Goal: Transaction & Acquisition: Purchase product/service

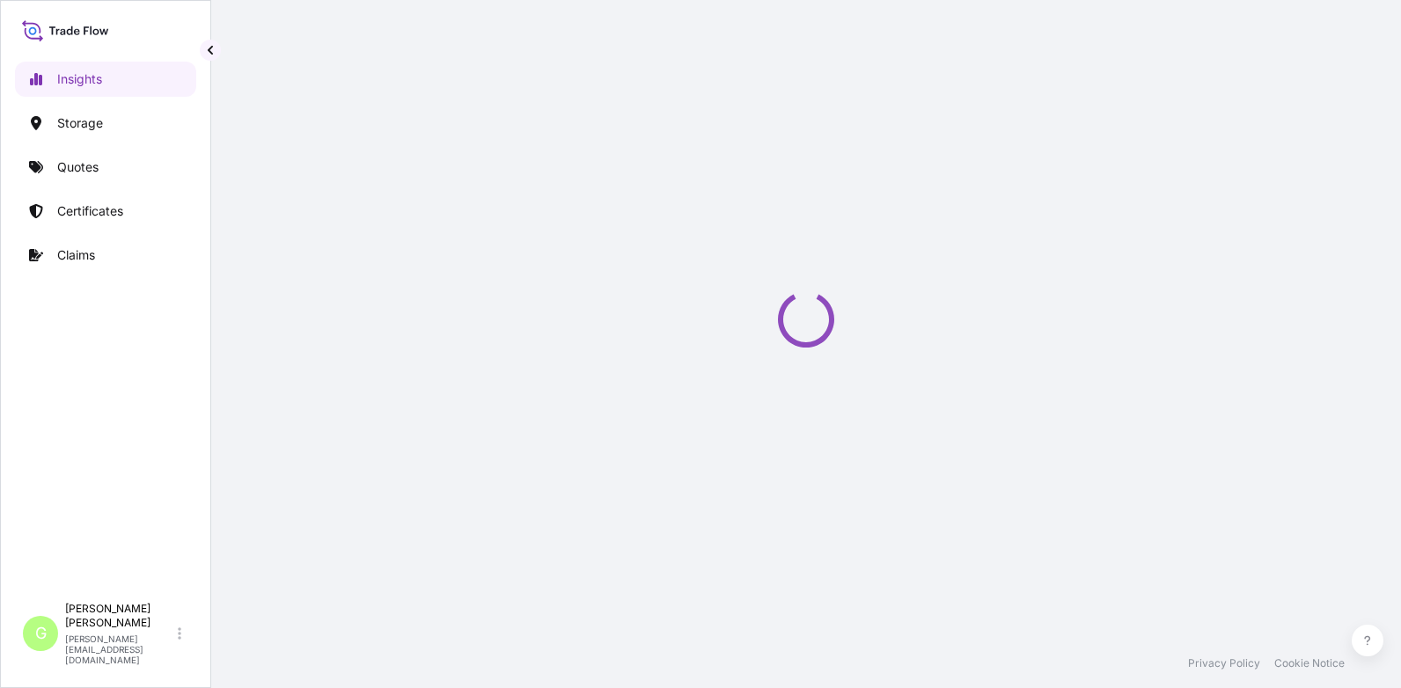
select select "2025"
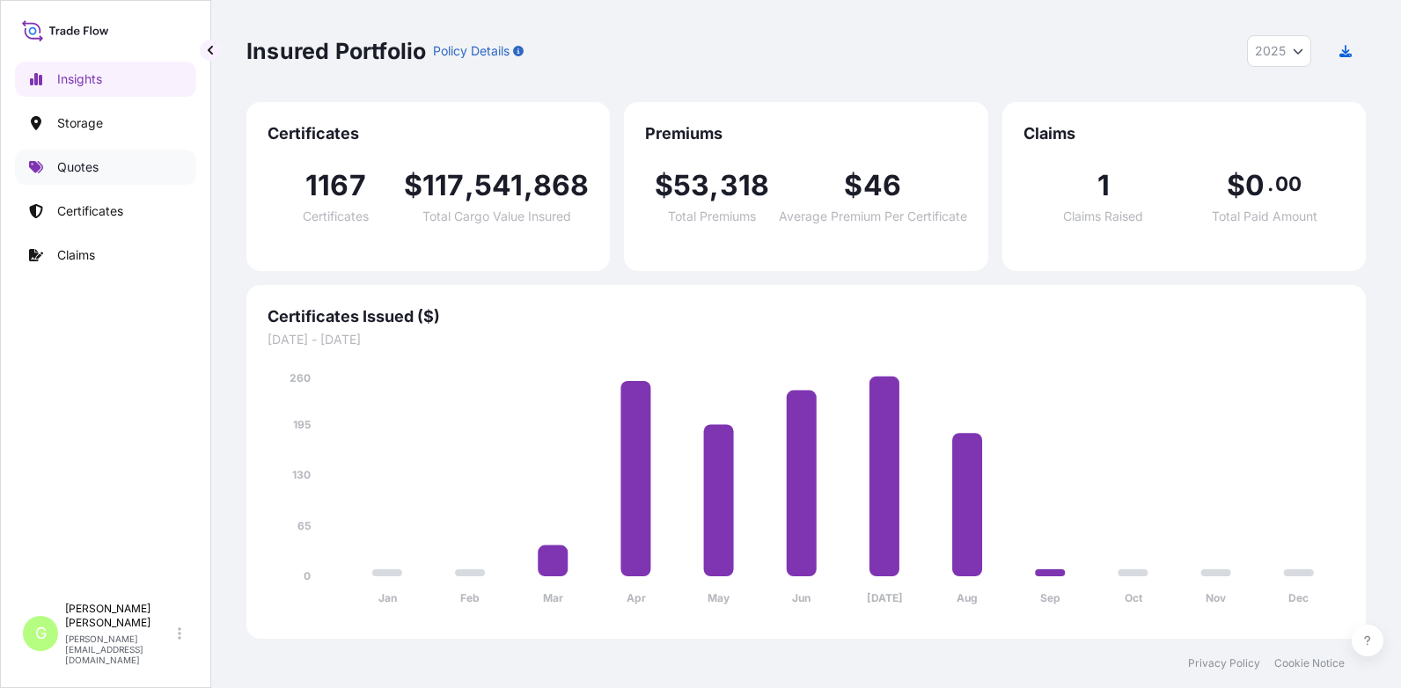
click at [60, 167] on p "Quotes" at bounding box center [77, 167] width 41 height 18
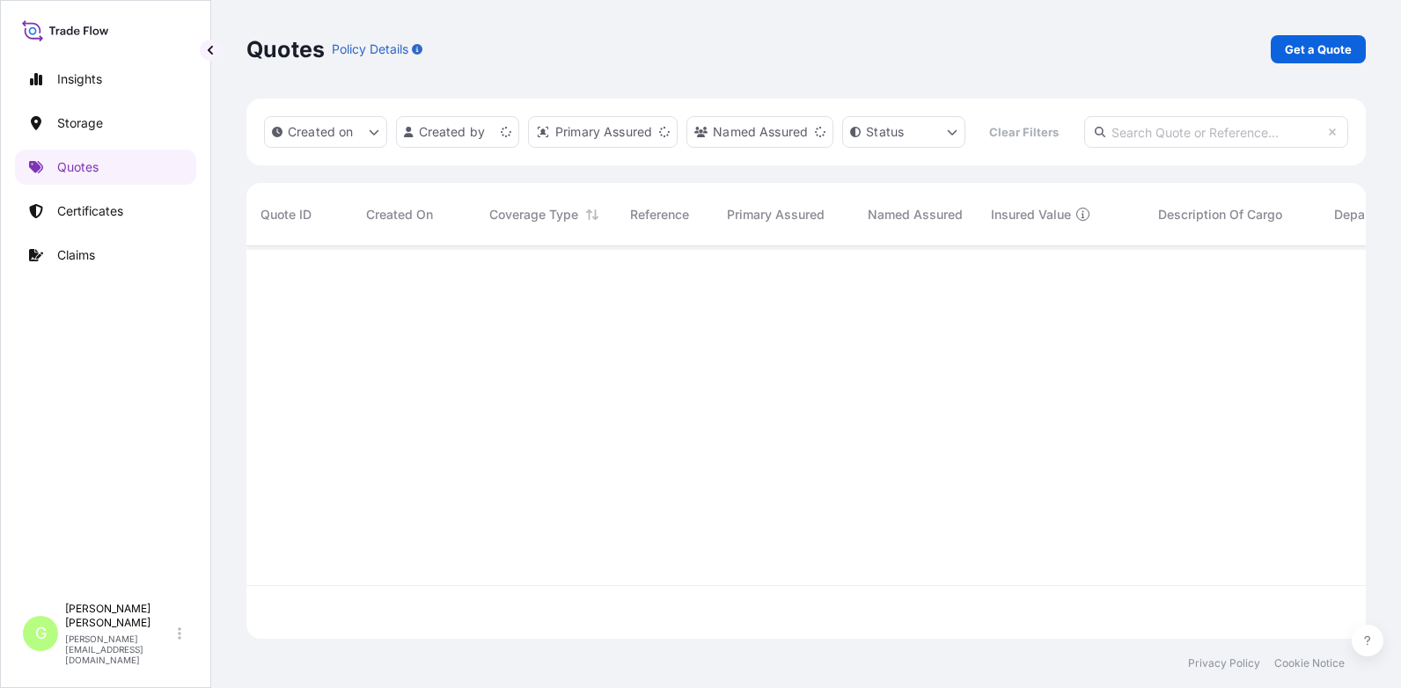
scroll to position [347, 1106]
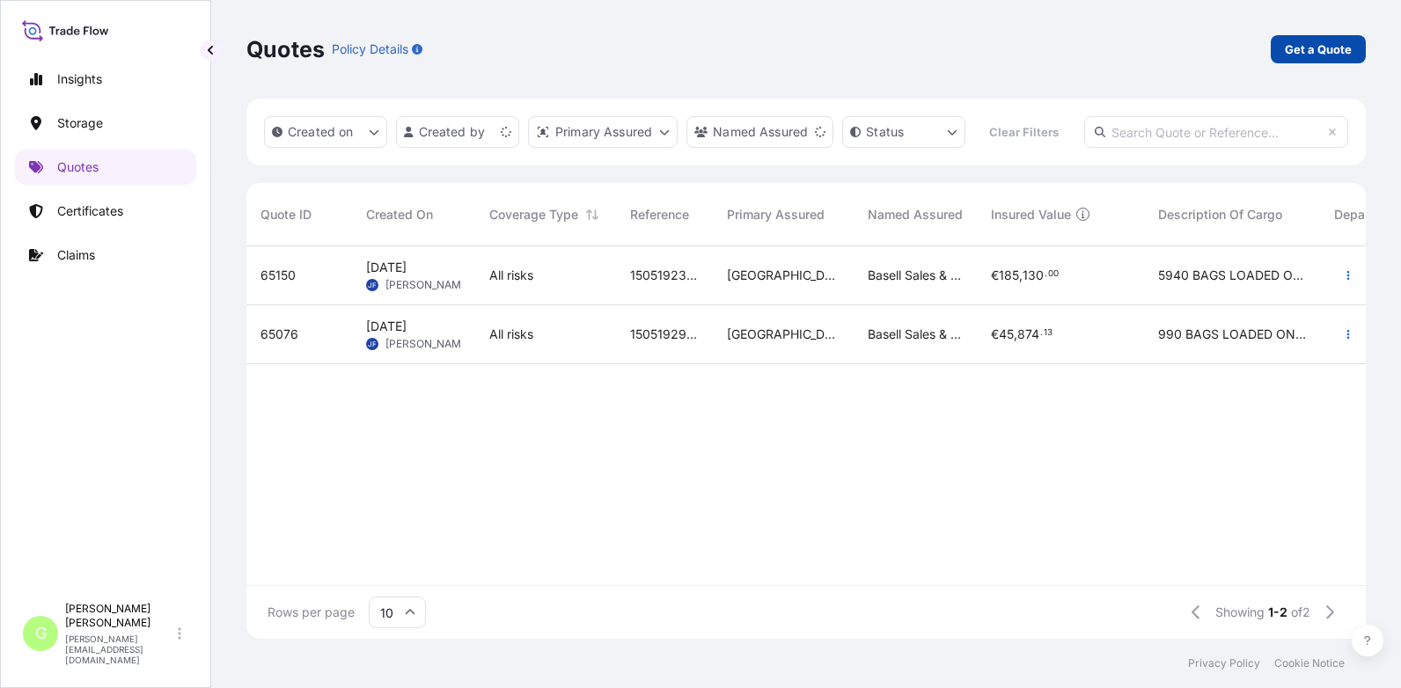
click at [1336, 43] on p "Get a Quote" at bounding box center [1318, 49] width 67 height 18
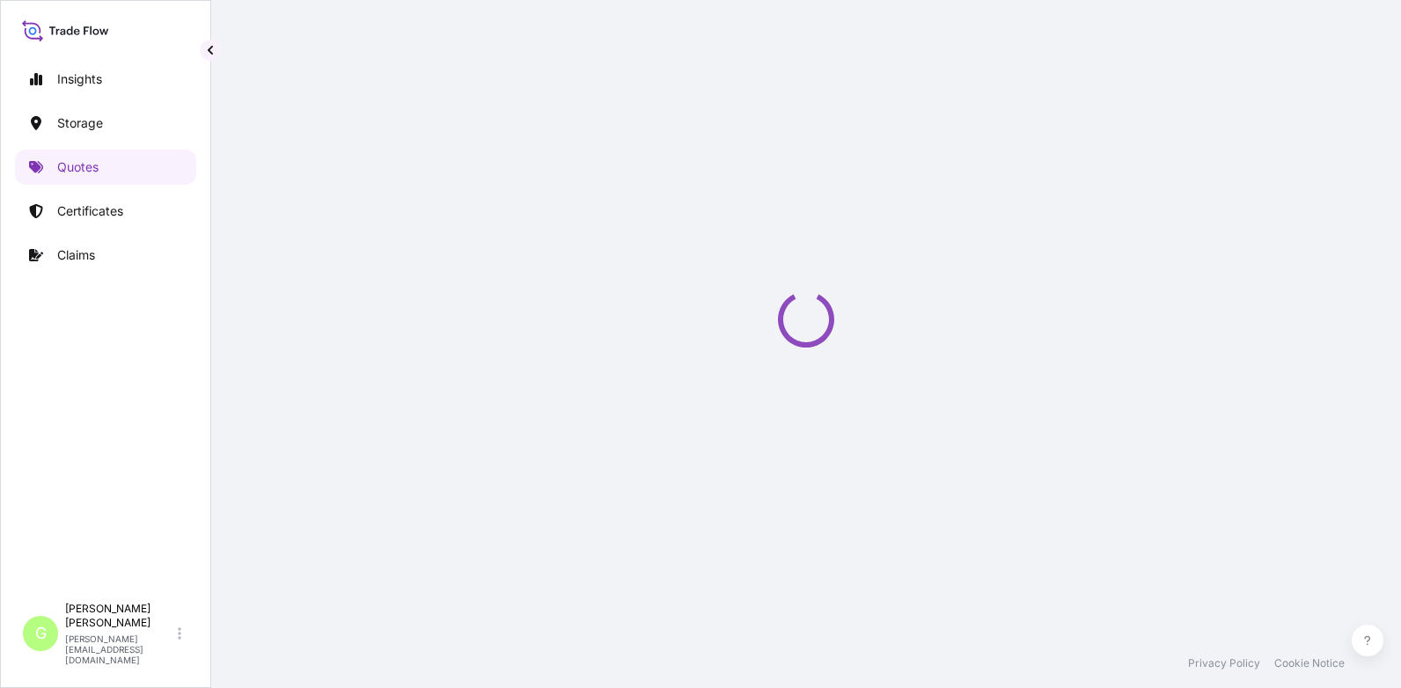
select select "Water"
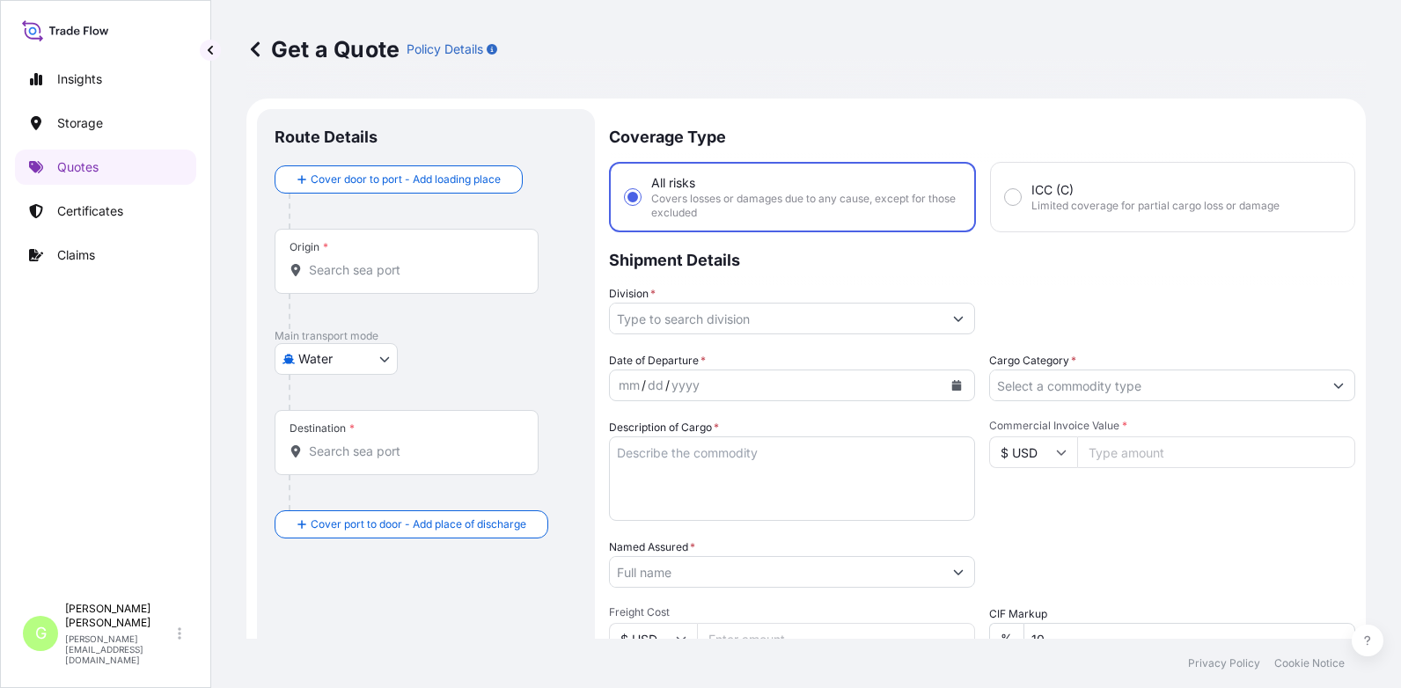
scroll to position [28, 0]
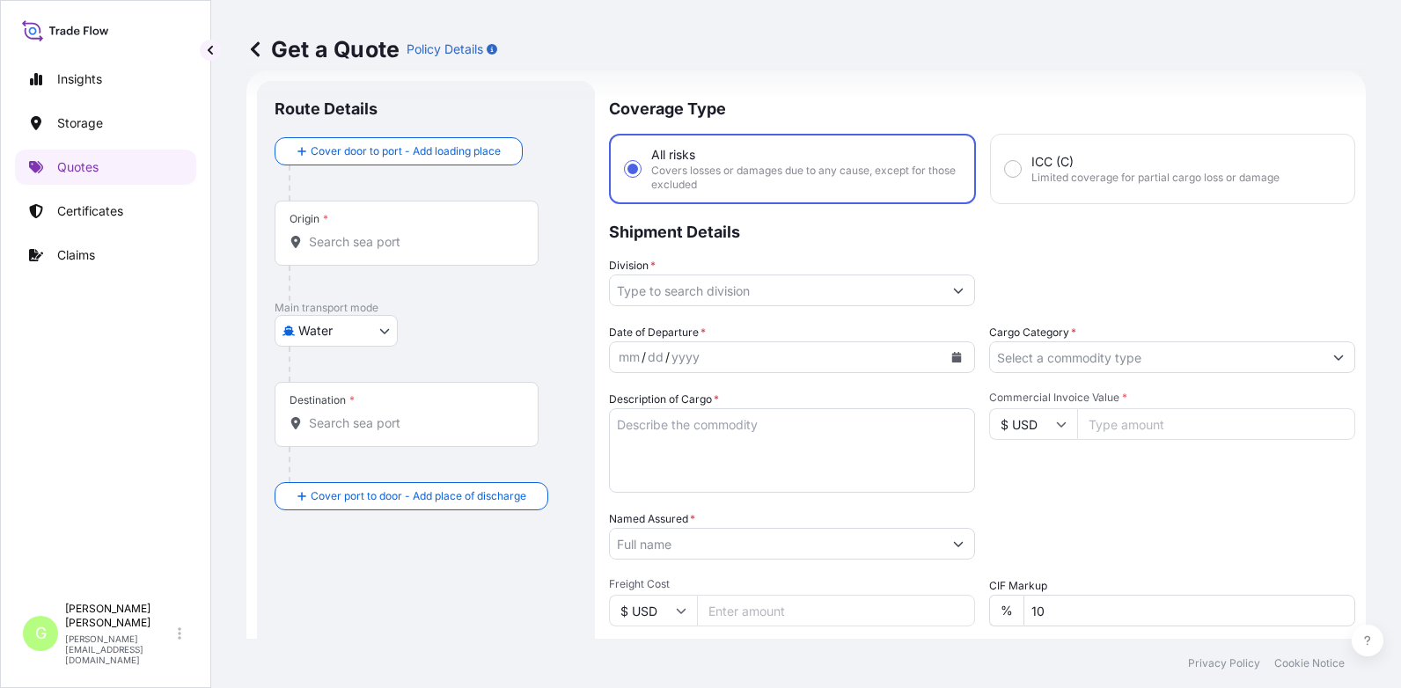
click at [651, 291] on input "Division *" at bounding box center [776, 291] width 333 height 32
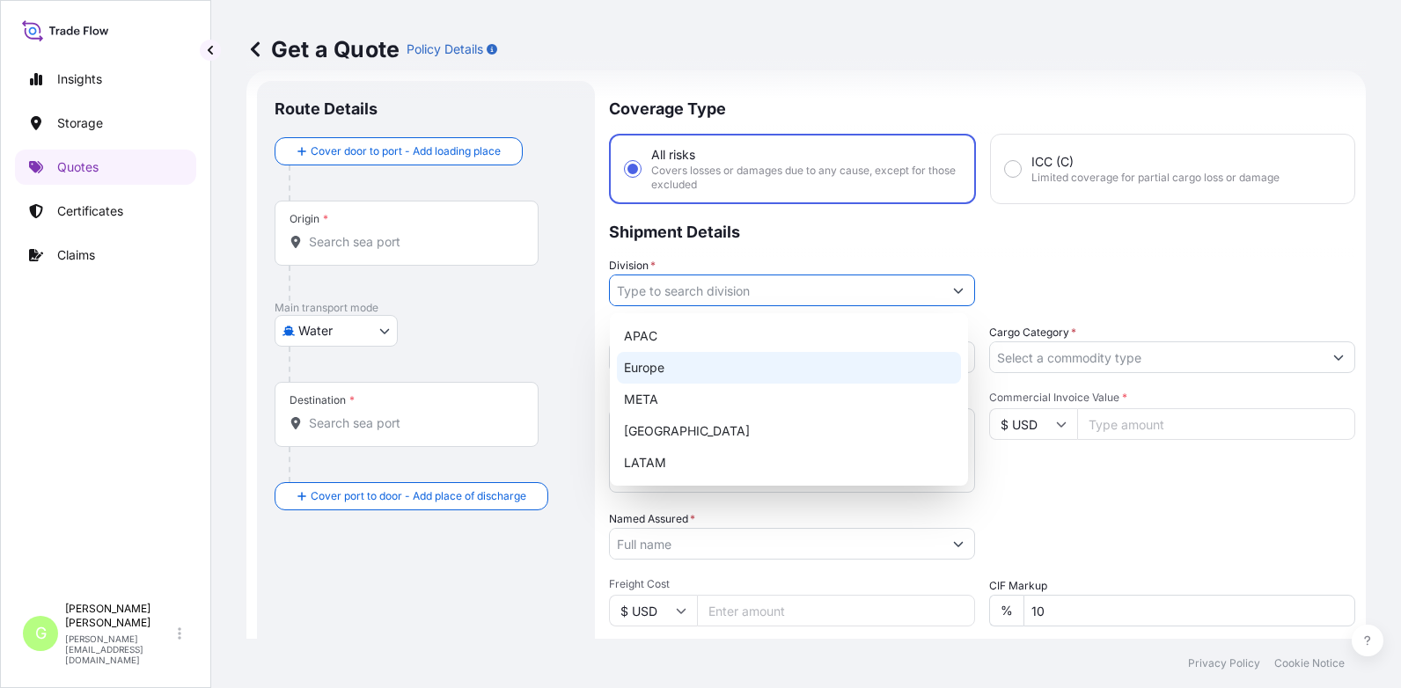
click at [653, 369] on div "Europe" at bounding box center [789, 368] width 344 height 32
type input "Europe"
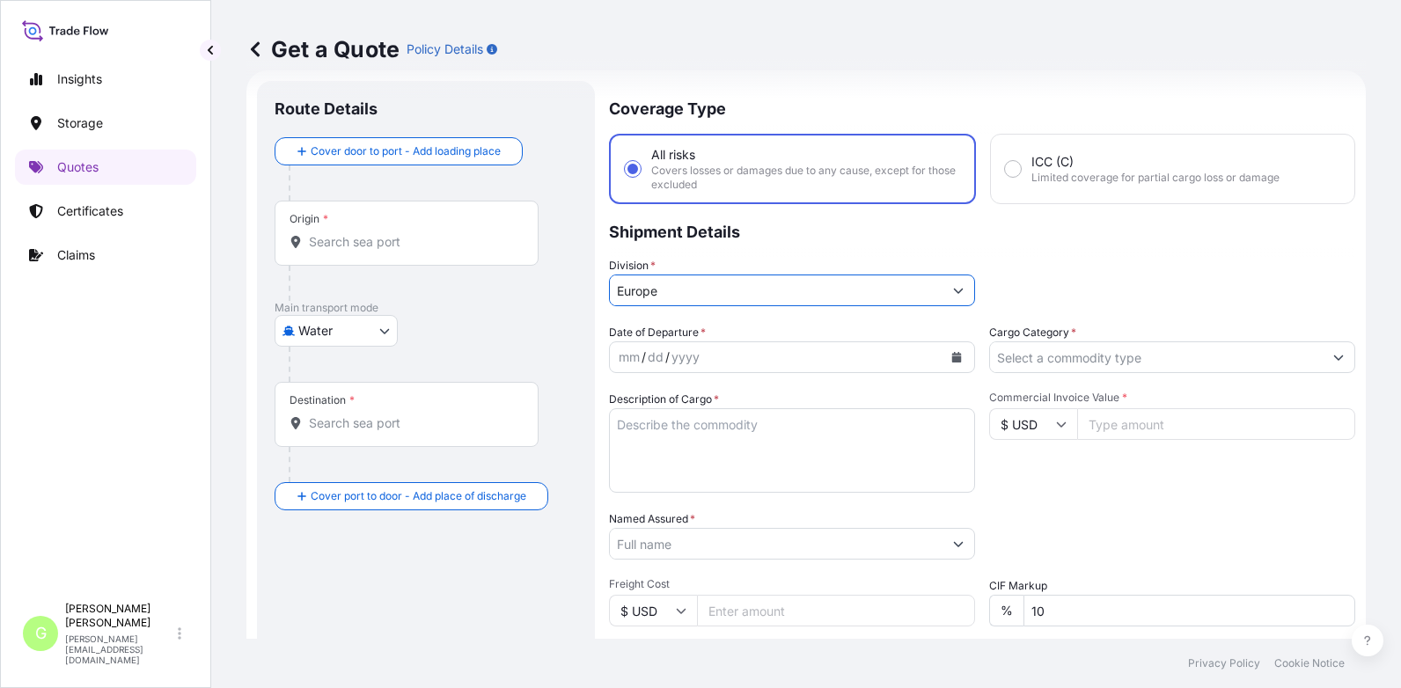
click at [1018, 366] on input "Cargo Category *" at bounding box center [1156, 357] width 333 height 32
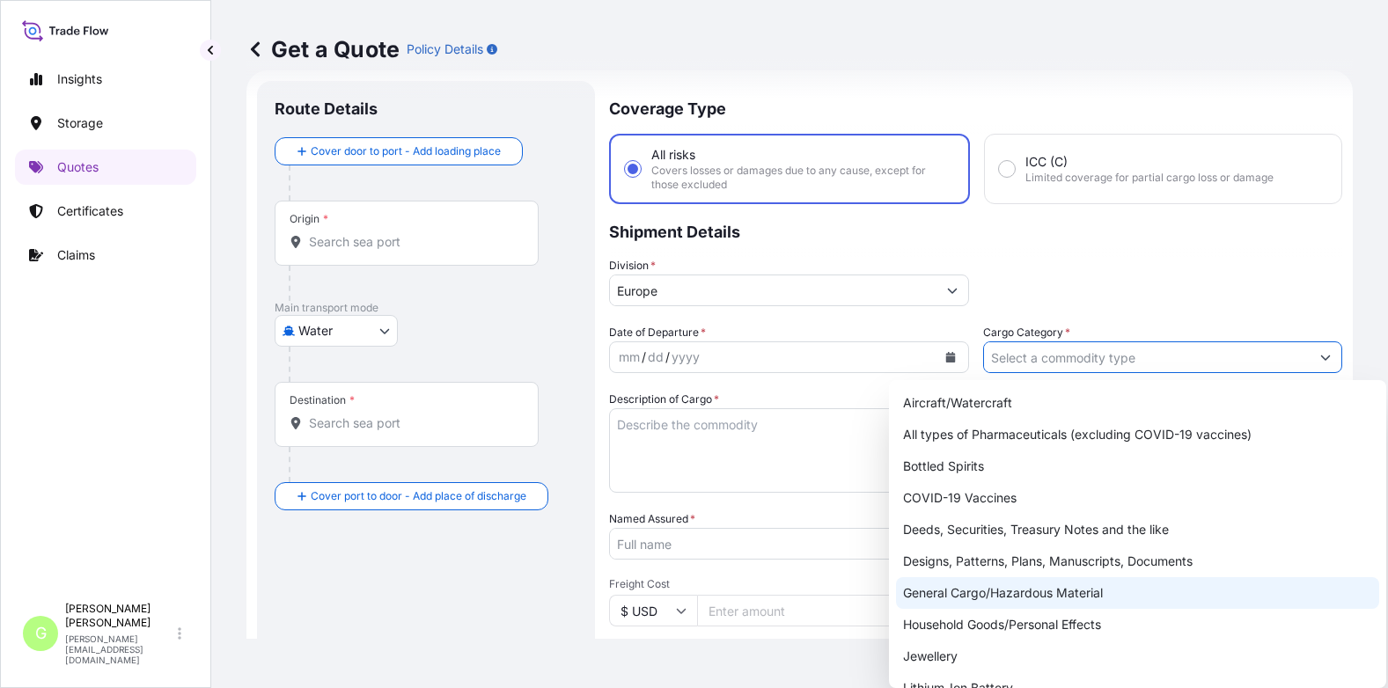
click at [944, 592] on div "General Cargo/Hazardous Material" at bounding box center [1137, 593] width 483 height 32
type input "General Cargo/Hazardous Material"
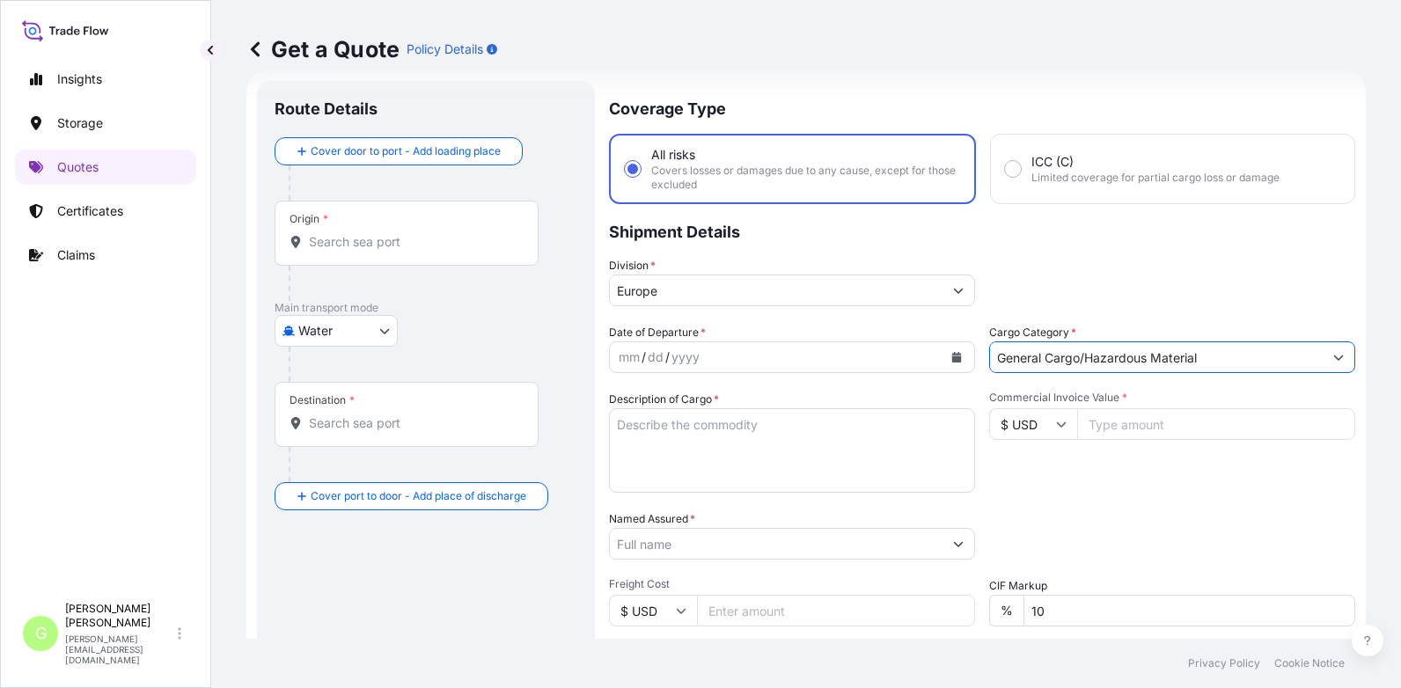
click at [663, 542] on input "Named Assured *" at bounding box center [776, 544] width 333 height 32
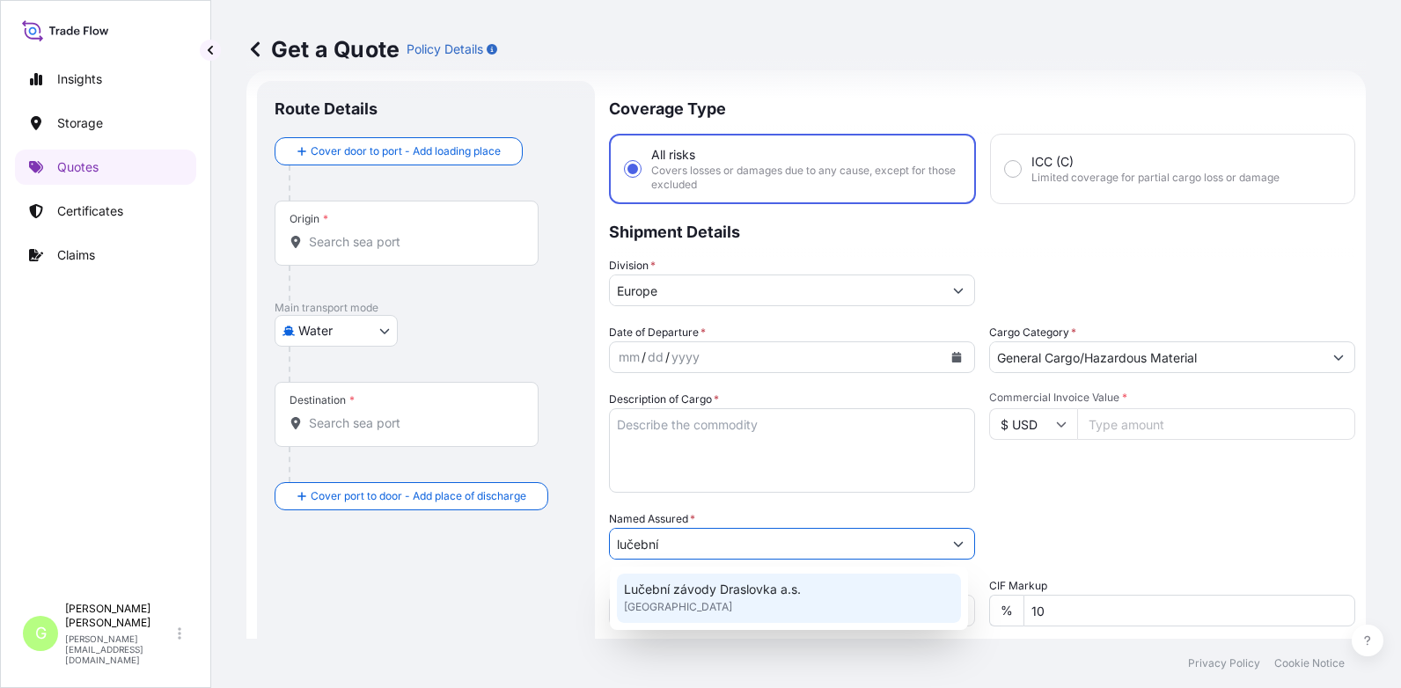
click at [714, 586] on span "Lučební závody Draslovka a.s." at bounding box center [712, 590] width 177 height 18
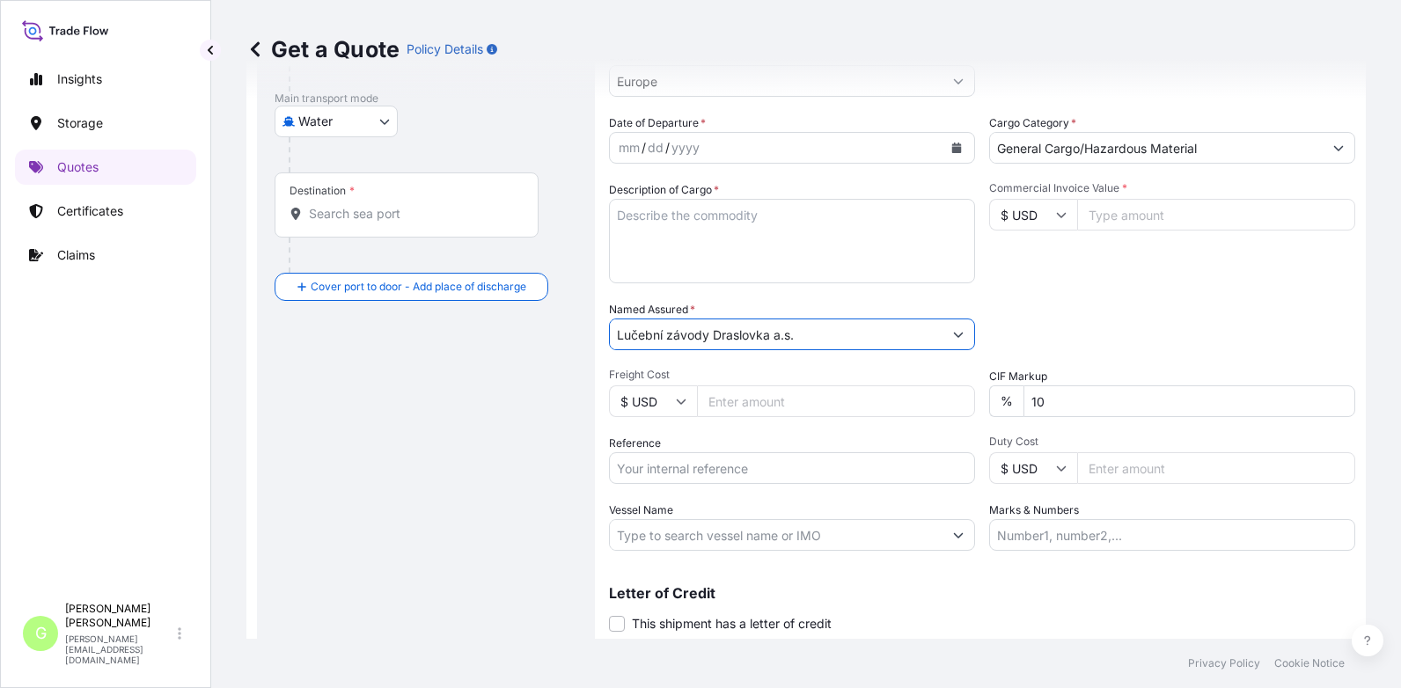
scroll to position [291, 0]
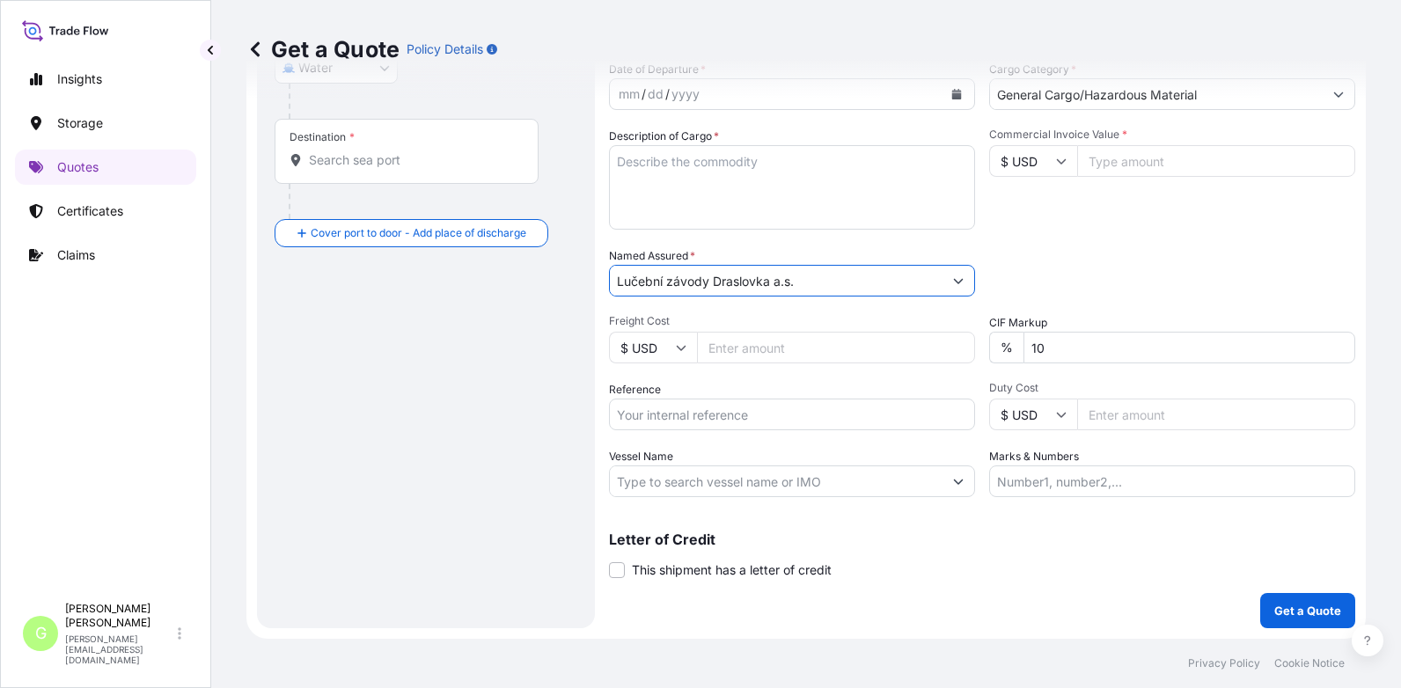
type input "Lučební závody Draslovka a.s."
click at [629, 409] on input "Reference" at bounding box center [792, 415] width 366 height 32
paste input "25SEAMG5597"
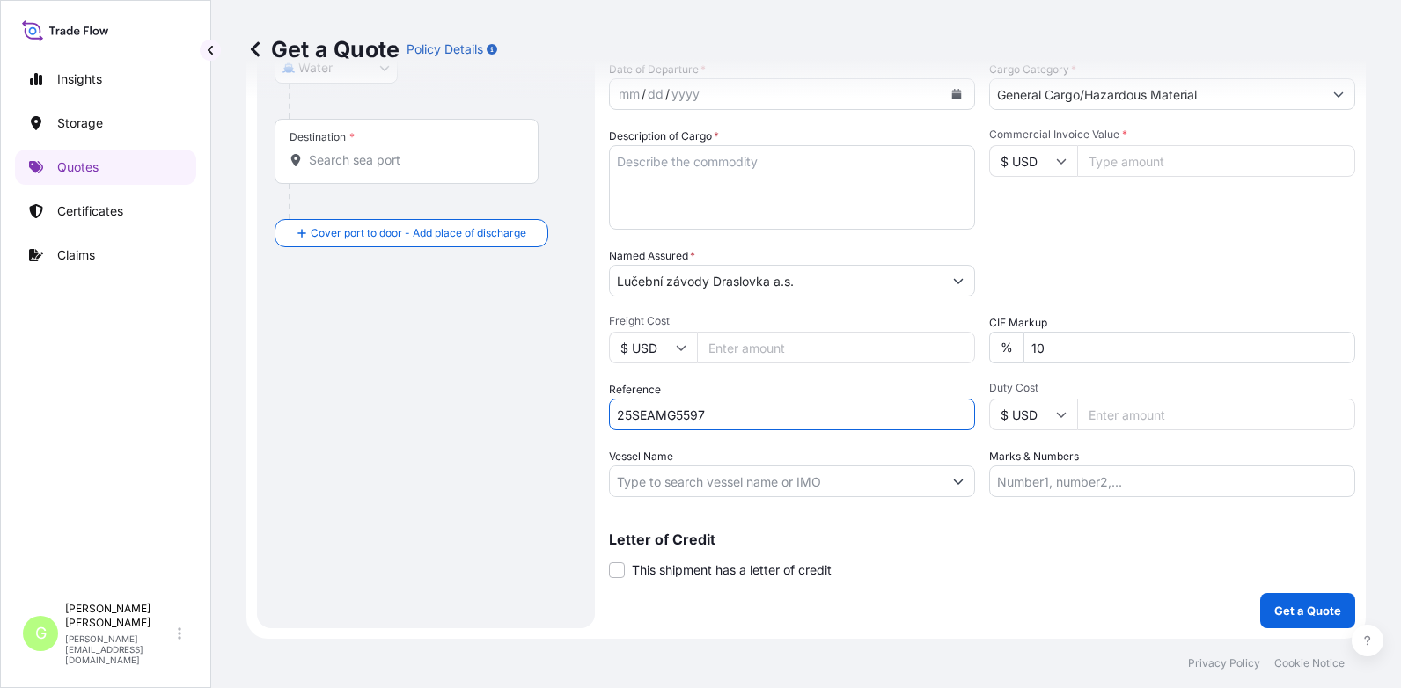
type input "25SEAMG5597"
click at [659, 165] on textarea "Description of Cargo *" at bounding box center [792, 187] width 366 height 84
paste textarea "SODIUM CYANIDE"
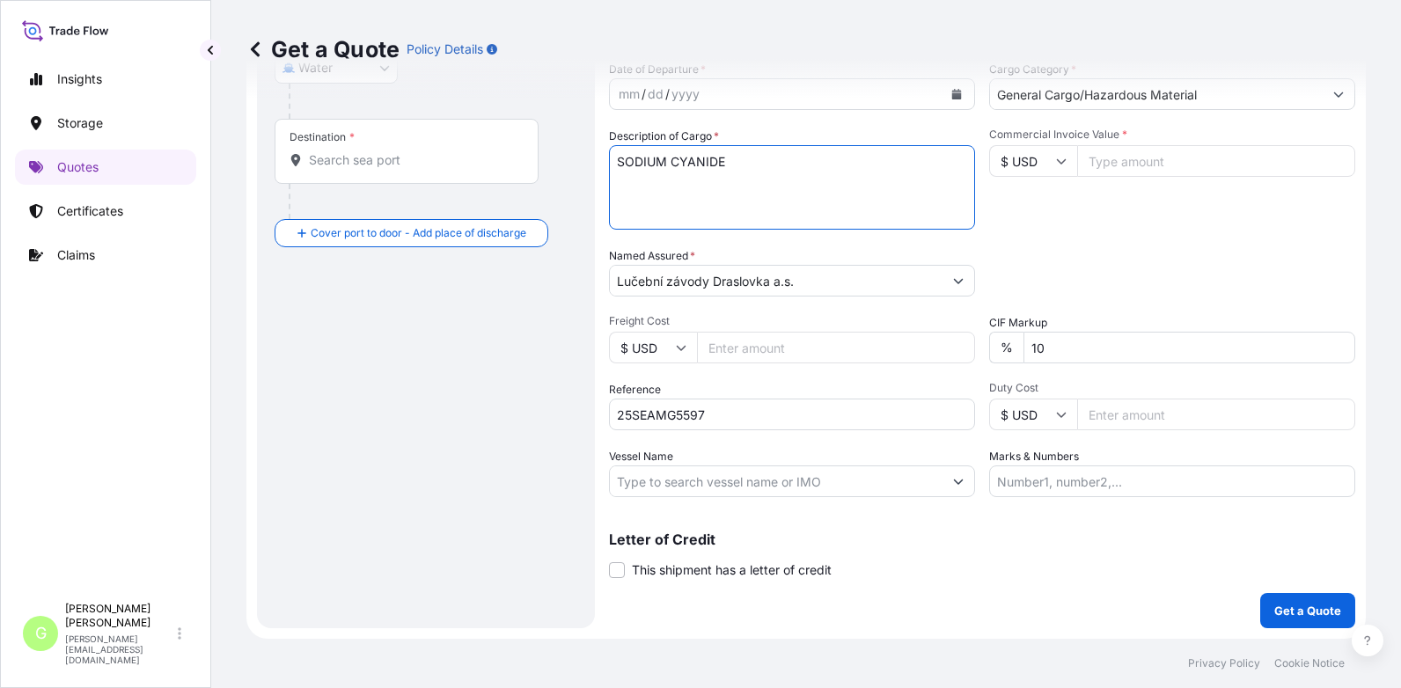
scroll to position [203, 0]
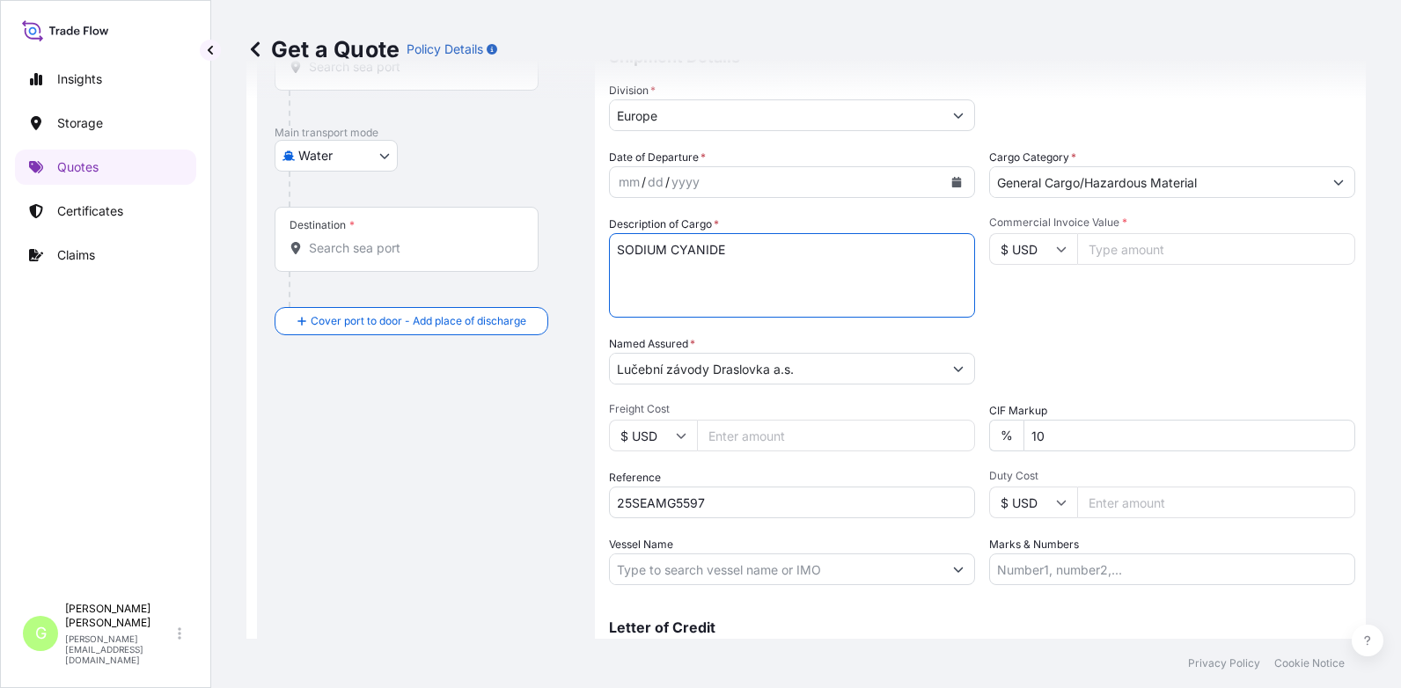
type textarea "SODIUM CYANIDE"
click at [949, 177] on button "Calendar" at bounding box center [956, 182] width 28 height 28
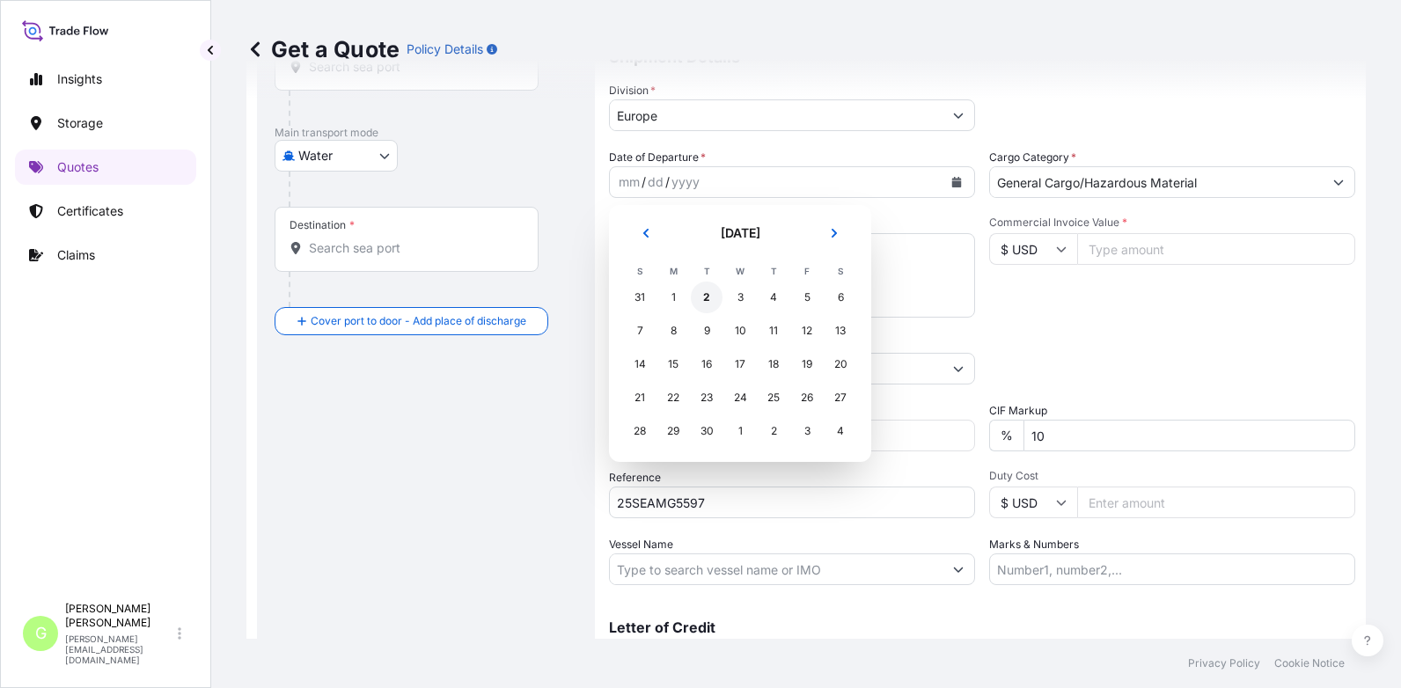
click at [691, 302] on div "2" at bounding box center [707, 298] width 32 height 32
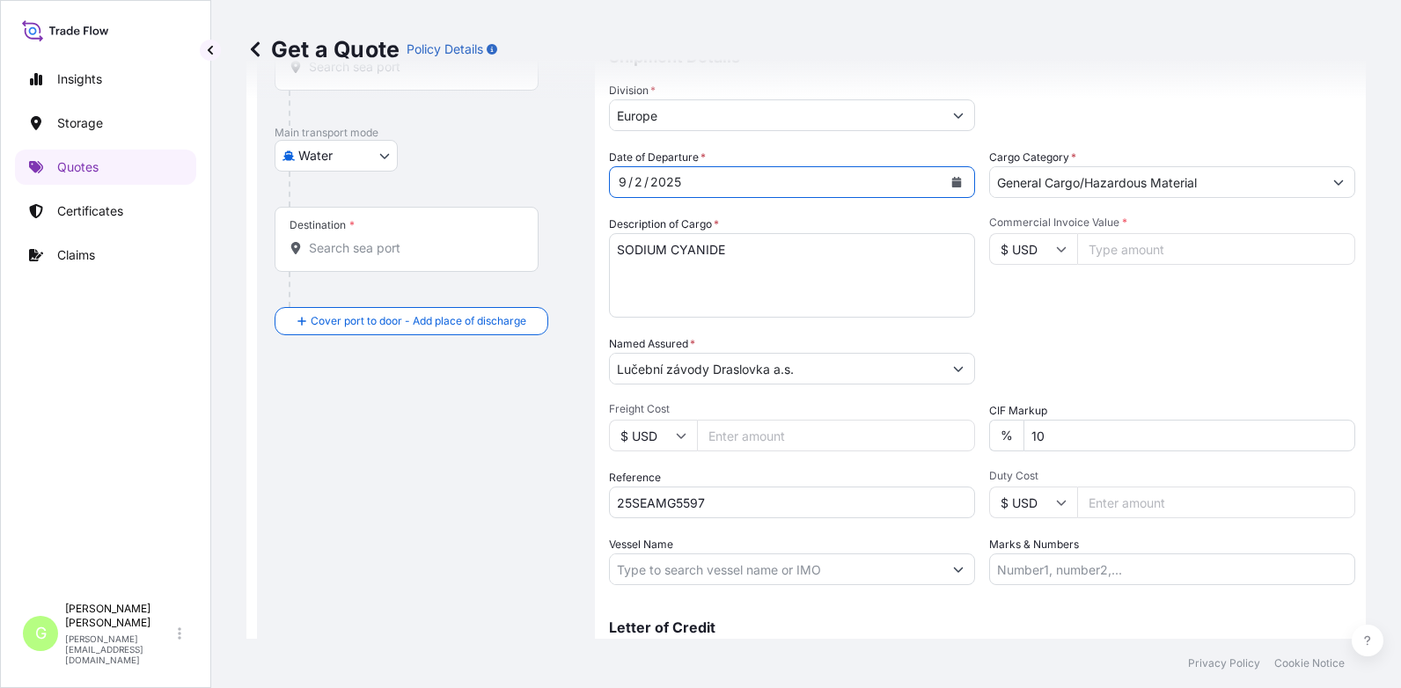
click at [1159, 247] on input "Commercial Invoice Value *" at bounding box center [1216, 249] width 278 height 32
paste input "231000.0000"
type input "231000.0000"
click at [645, 271] on textarea "SODIUM CYANIDE" at bounding box center [792, 275] width 366 height 84
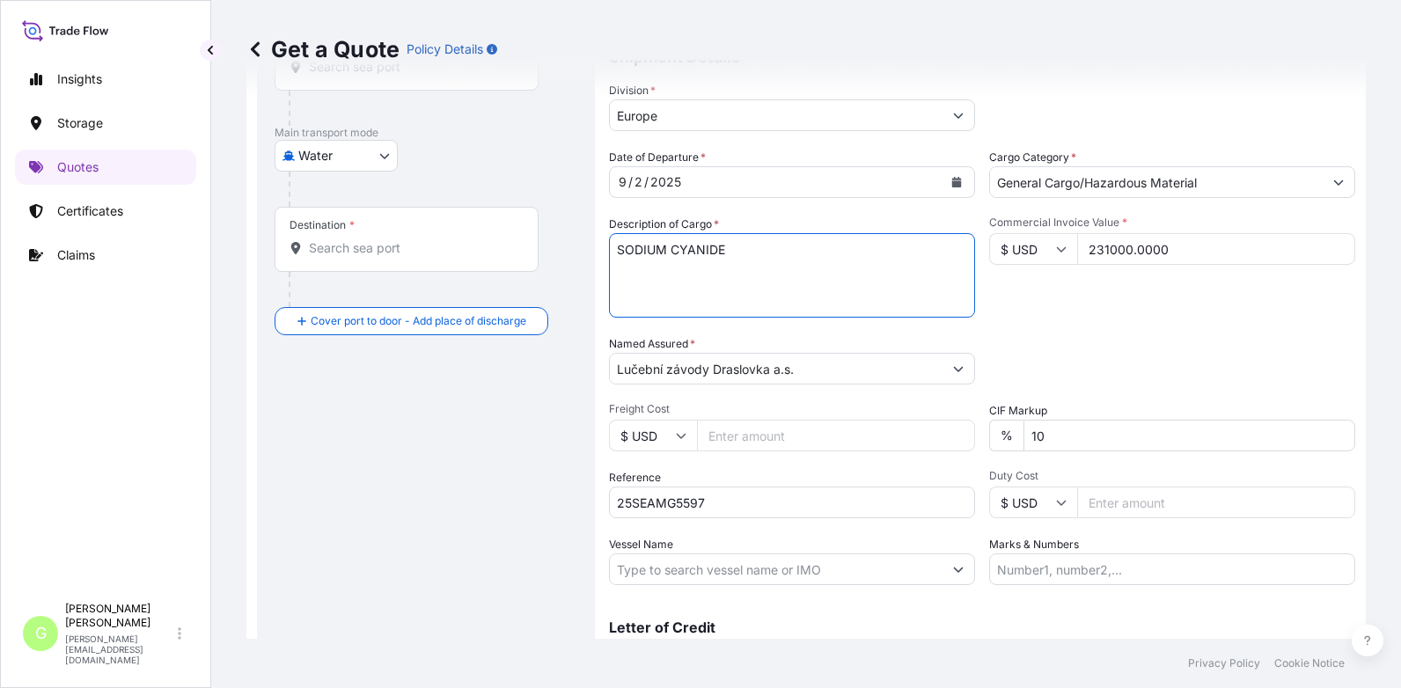
click at [730, 251] on textarea "SODIUM CYANIDE" at bounding box center [792, 275] width 366 height 84
click at [665, 268] on textarea "SODIUM CYANIDE" at bounding box center [792, 275] width 366 height 84
paste textarea "MSDU1476645 MSNU1610564 MSDU1282130 MEDU5018514 TGBU1023942 MSCU3478237"
type textarea "SODIUM CYANIDE MSDU1476645 MSNU1610564 MSDU1282130 MEDU5018514 TGBU1023942 MSCU…"
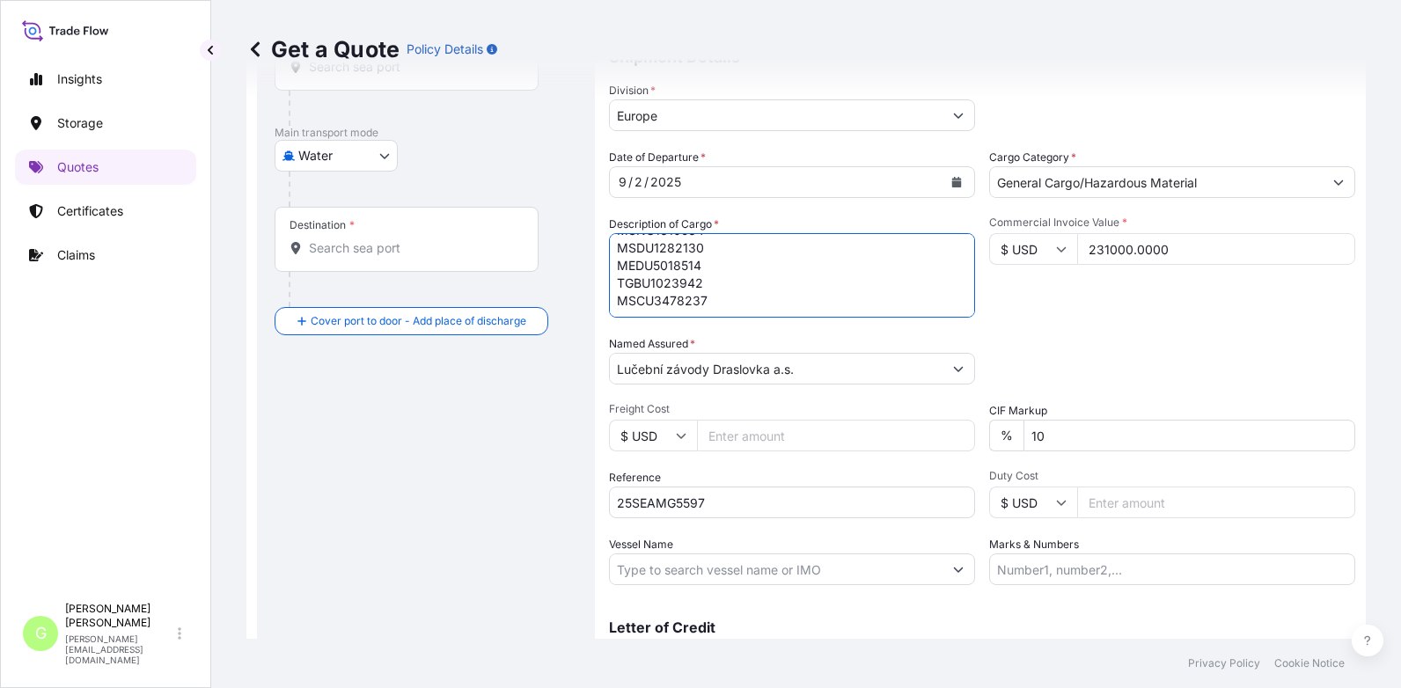
click at [629, 569] on input "Vessel Name" at bounding box center [776, 569] width 333 height 32
paste input "MSC-MEDITERRANEAN SHIPPING COMPANY S A"
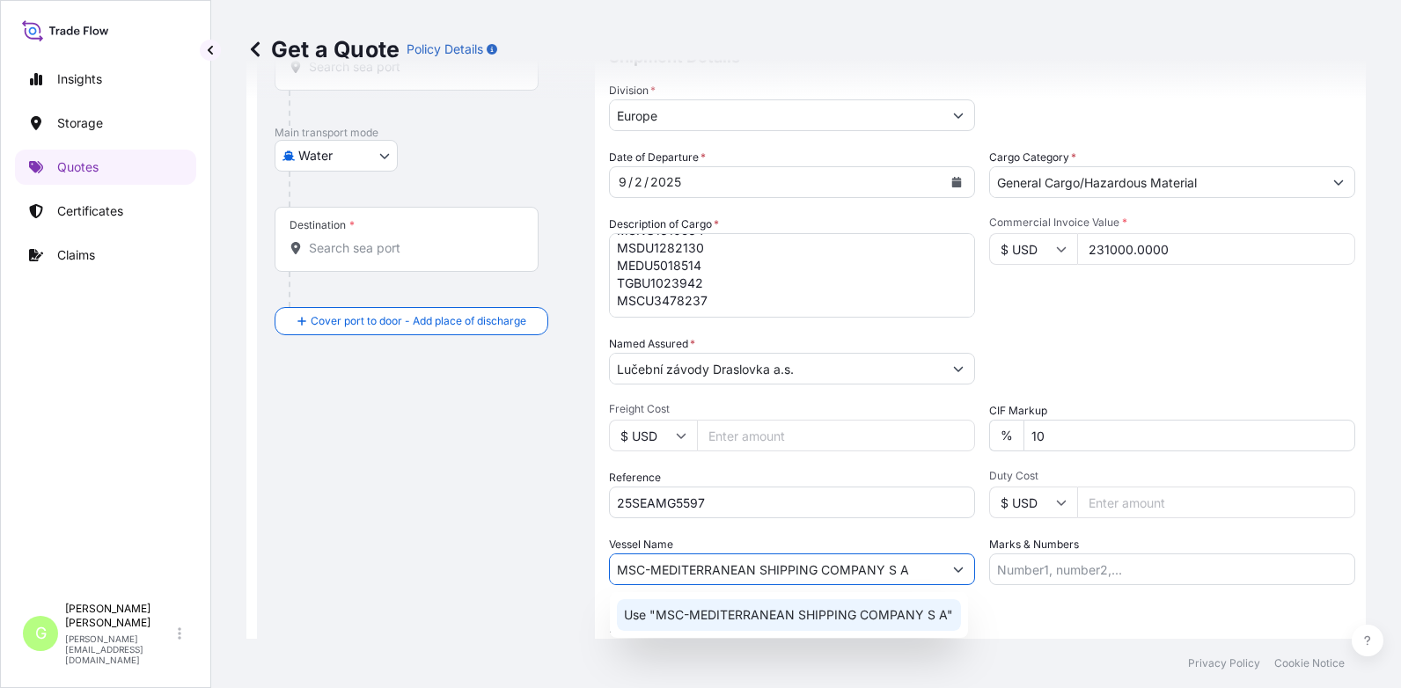
click at [681, 613] on p "Use "MSC-MEDITERRANEAN SHIPPING COMPANY S A"" at bounding box center [788, 615] width 329 height 18
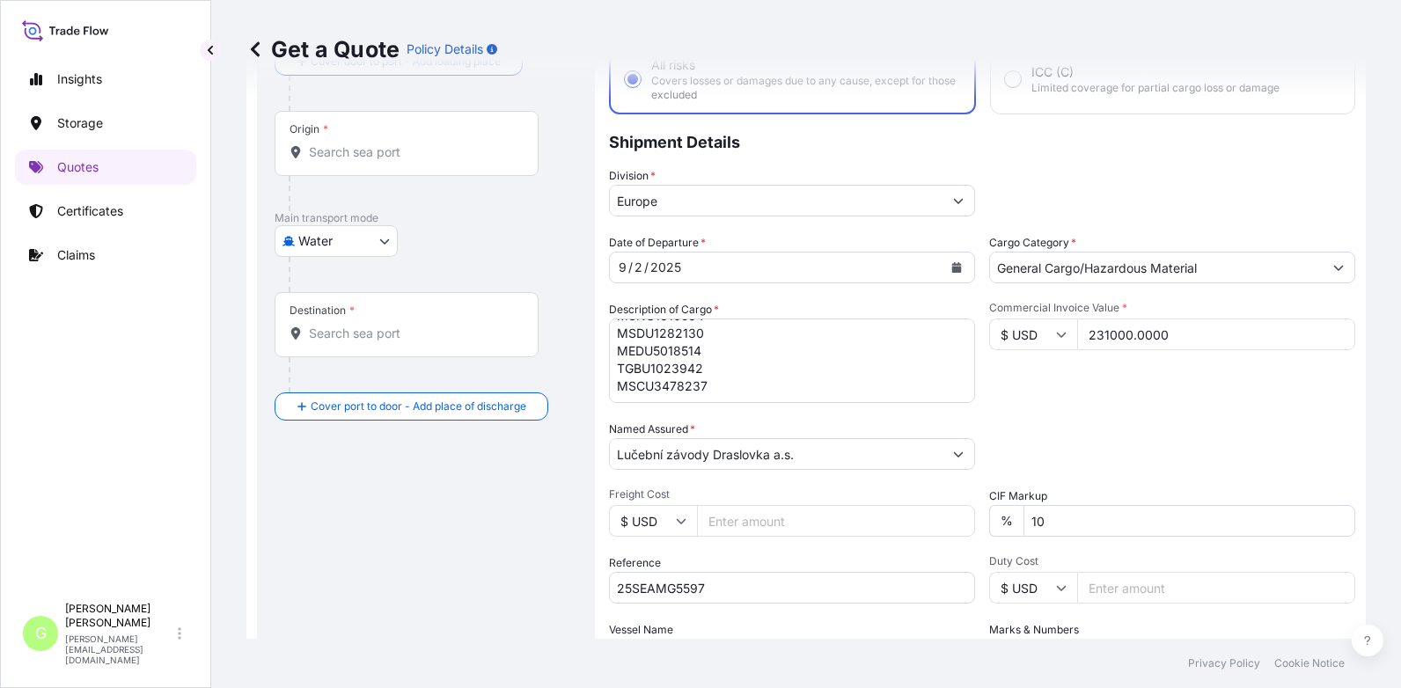
scroll to position [0, 0]
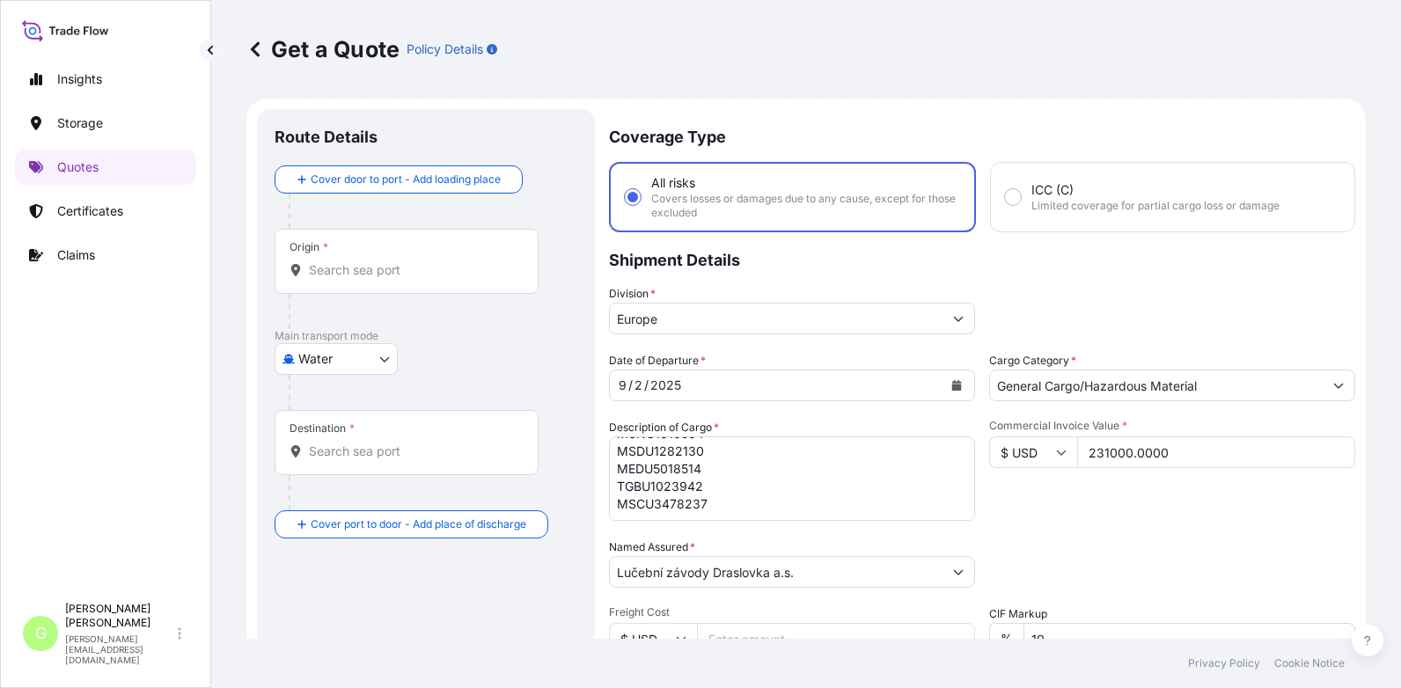
type input "MSC-MEDITERRANEAN SHIPPING COMPANY S A"
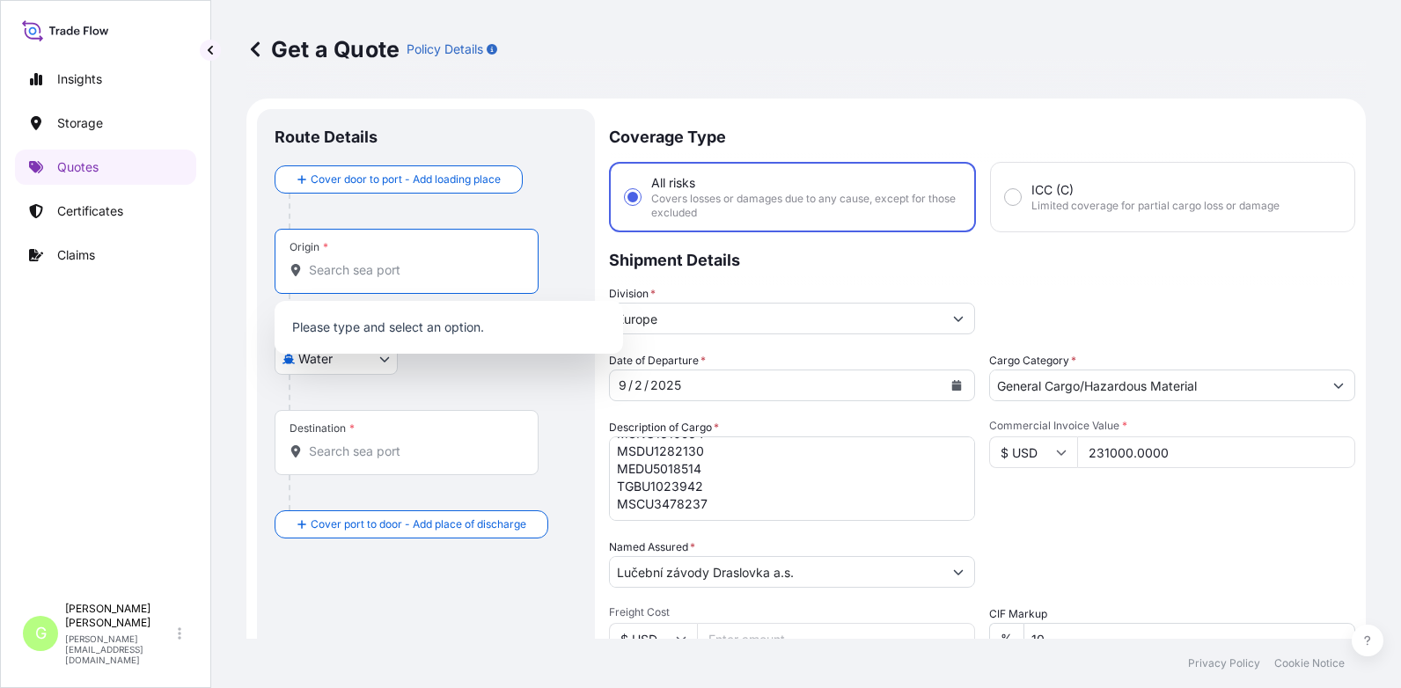
click at [348, 273] on input "Origin *" at bounding box center [413, 270] width 208 height 18
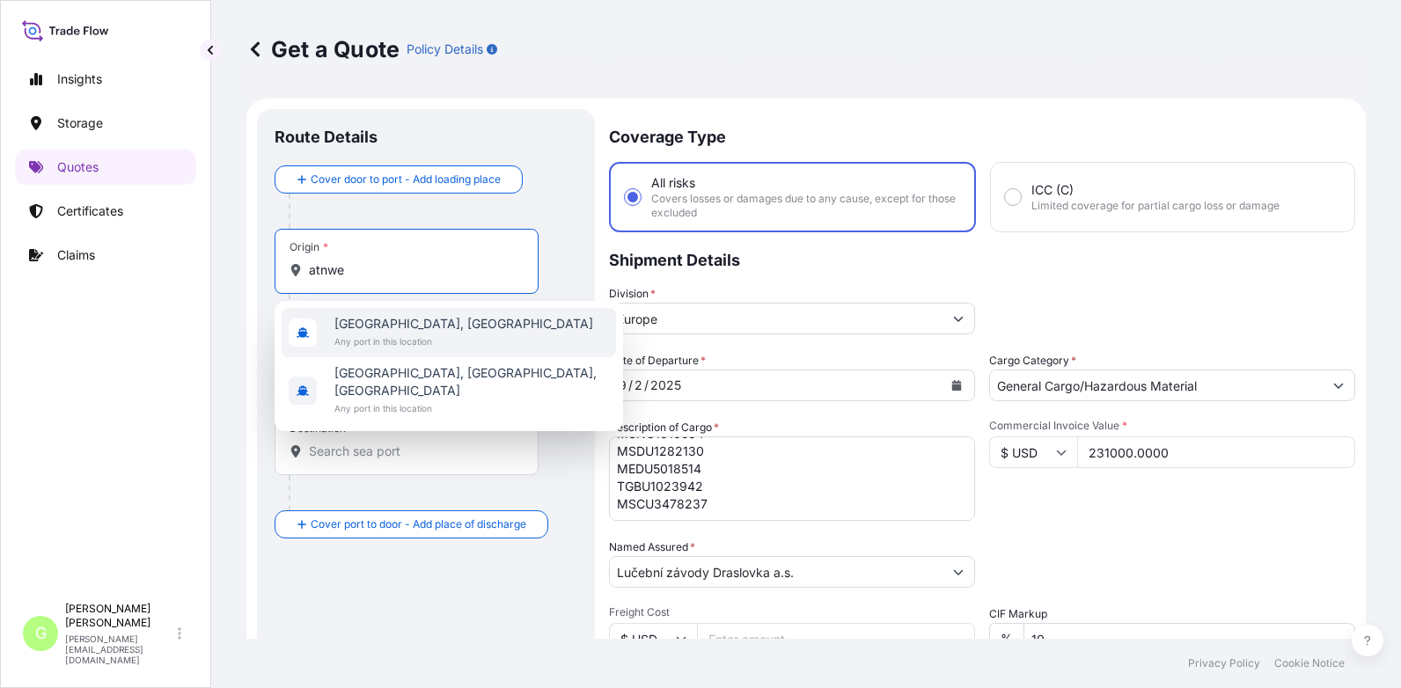
click at [373, 322] on span "[GEOGRAPHIC_DATA], [GEOGRAPHIC_DATA]" at bounding box center [463, 324] width 259 height 18
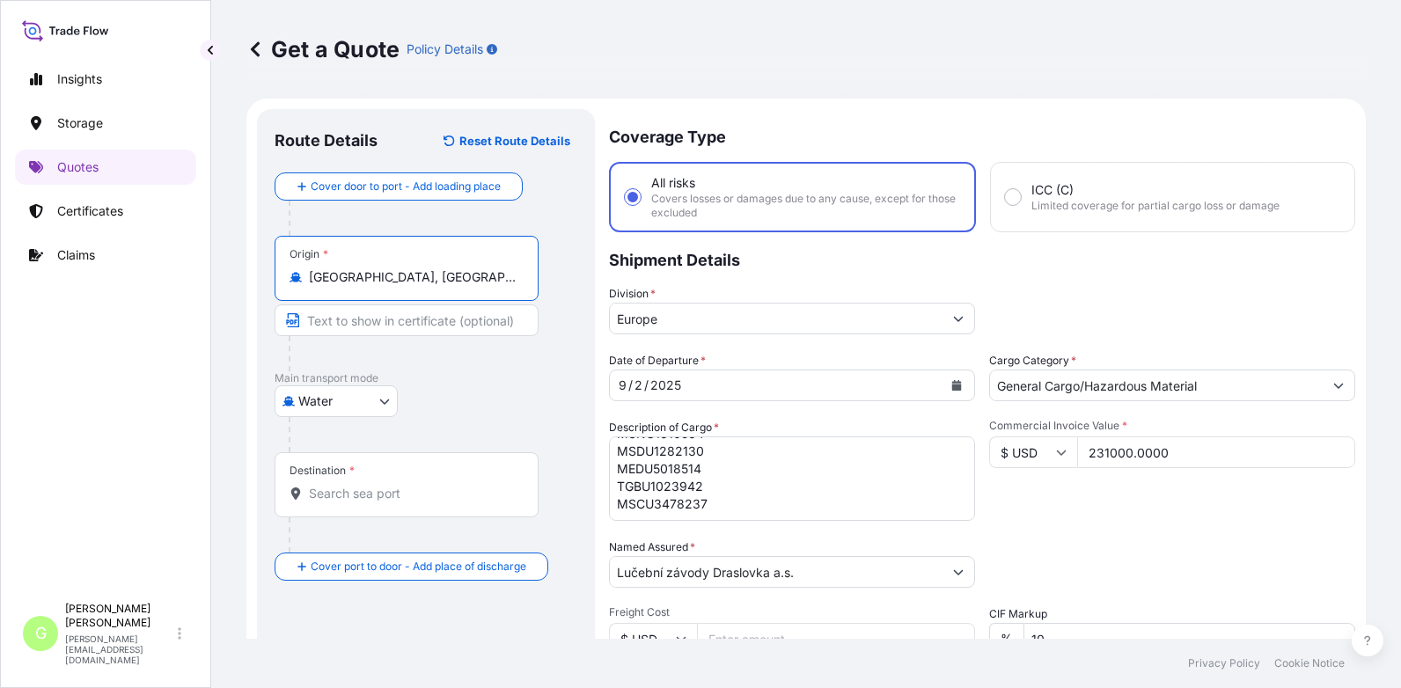
type input "[GEOGRAPHIC_DATA], [GEOGRAPHIC_DATA]"
click at [341, 490] on input "Destination *" at bounding box center [413, 494] width 208 height 18
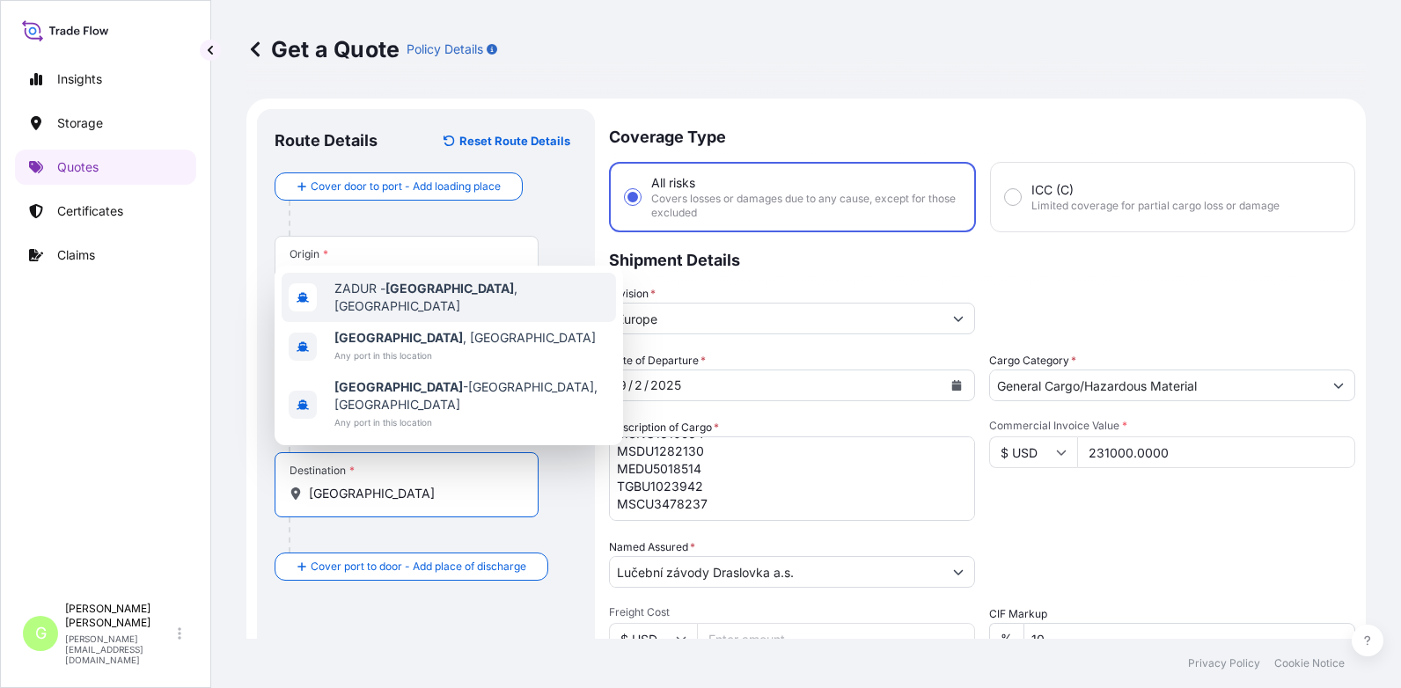
click at [358, 315] on span "ZADUR - [GEOGRAPHIC_DATA] , [GEOGRAPHIC_DATA]" at bounding box center [471, 297] width 275 height 35
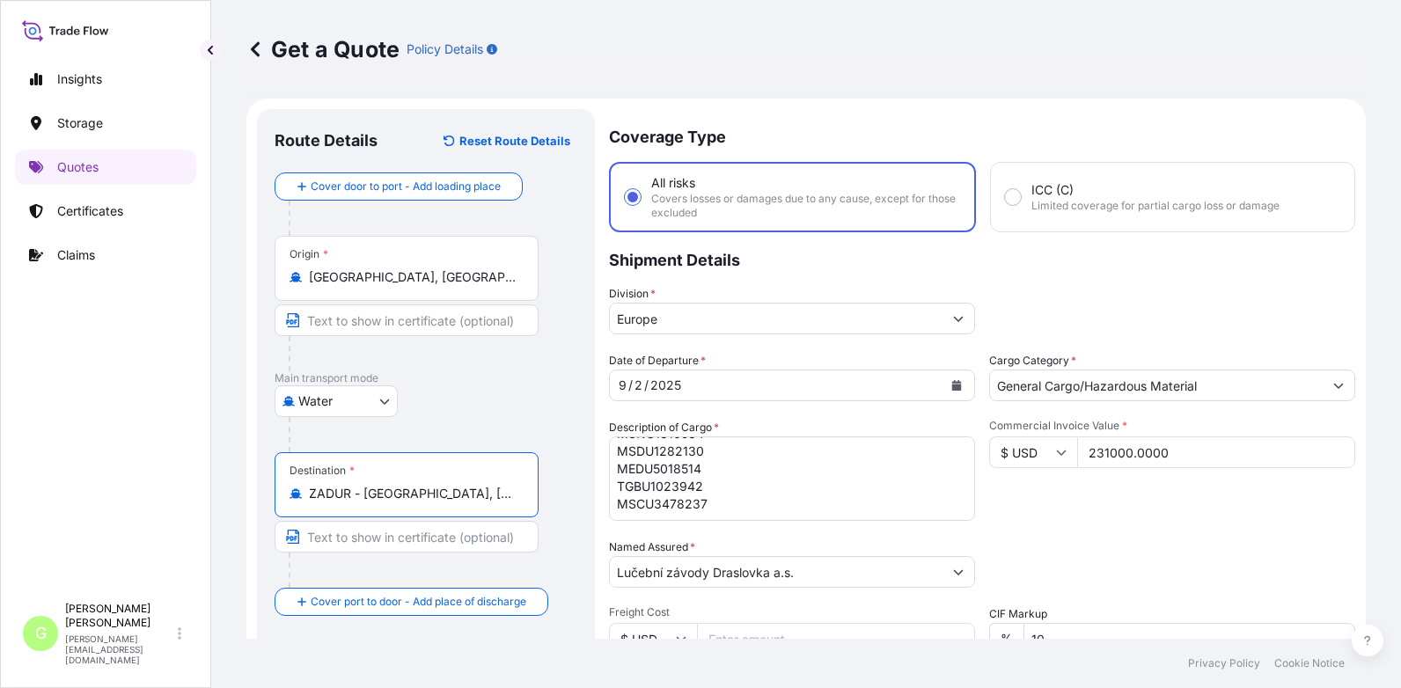
type input "ZADUR - [GEOGRAPHIC_DATA], [GEOGRAPHIC_DATA]"
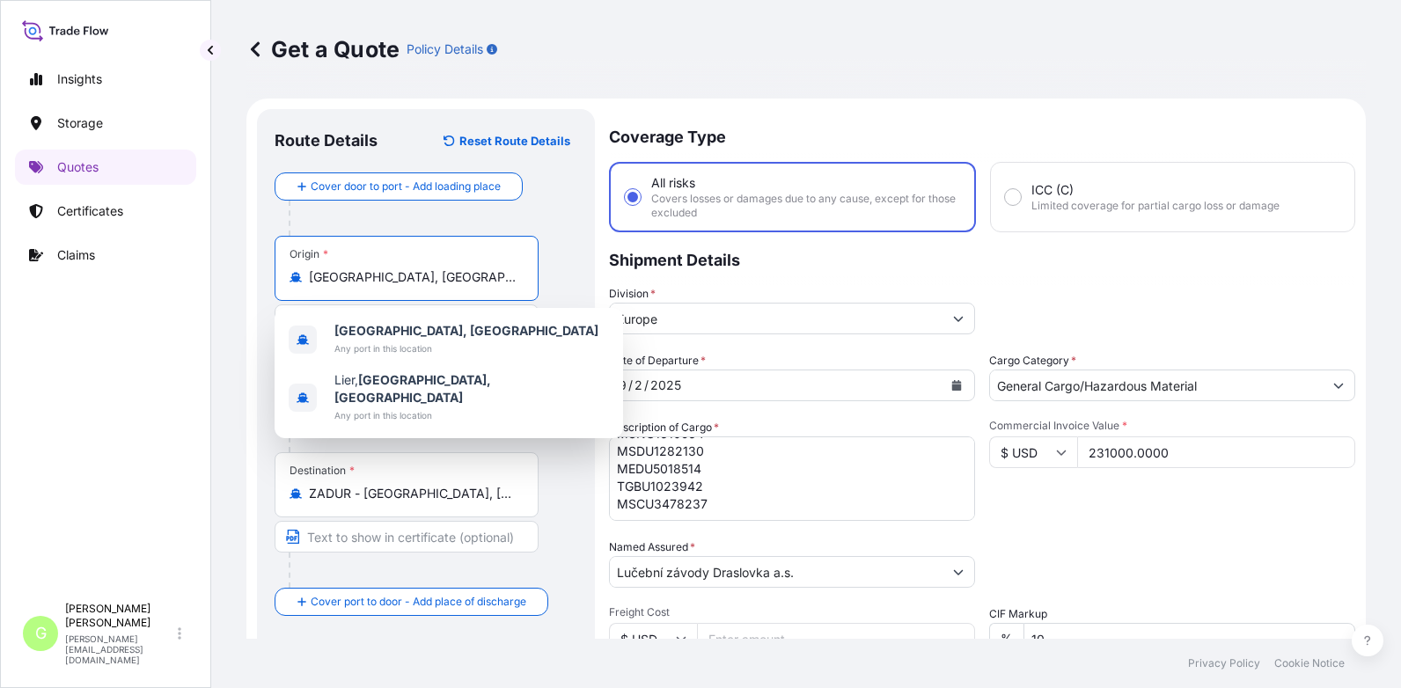
drag, startPoint x: 420, startPoint y: 276, endPoint x: 311, endPoint y: 273, distance: 108.3
click at [311, 273] on input "[GEOGRAPHIC_DATA], [GEOGRAPHIC_DATA]" at bounding box center [413, 277] width 208 height 18
click at [88, 338] on div "Insights Storage Quotes Certificates Claims" at bounding box center [105, 320] width 181 height 548
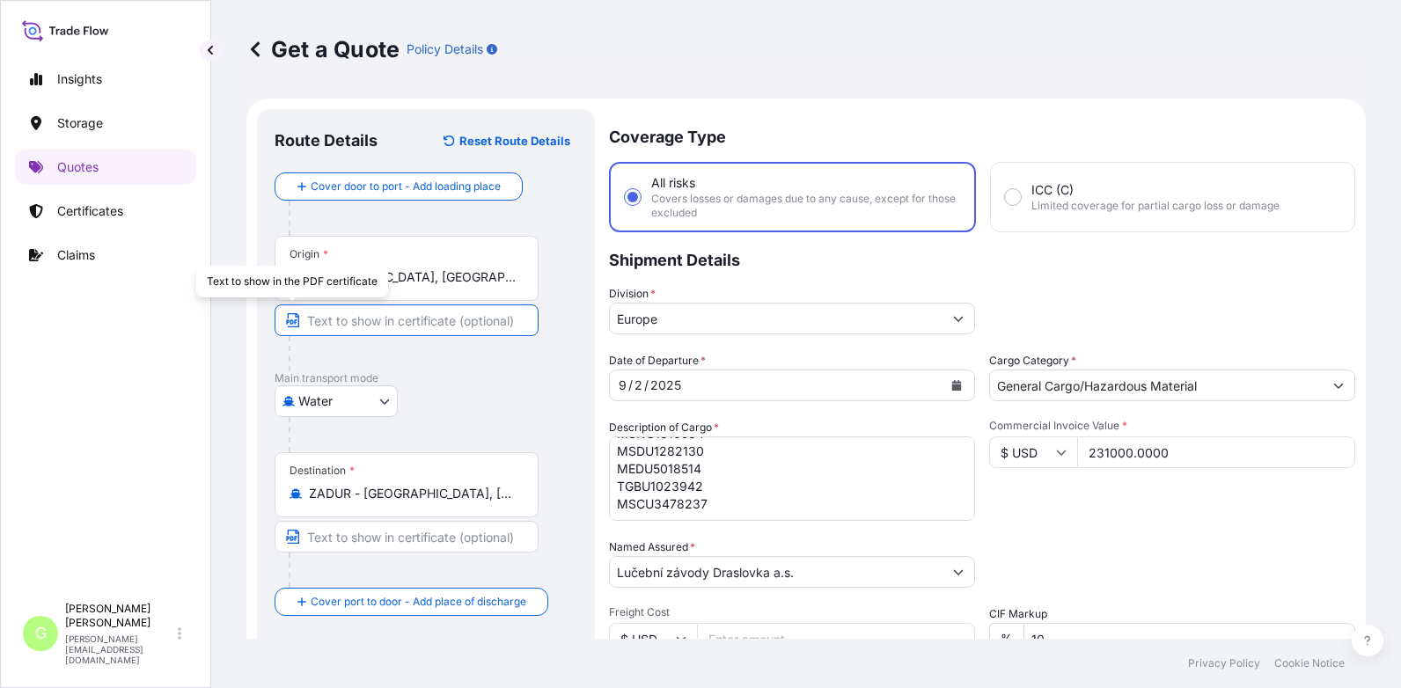
click at [328, 322] on input "Text to appear on certificate" at bounding box center [407, 320] width 264 height 32
paste input "[GEOGRAPHIC_DATA], [GEOGRAPHIC_DATA]"
type input "[GEOGRAPHIC_DATA], [GEOGRAPHIC_DATA]"
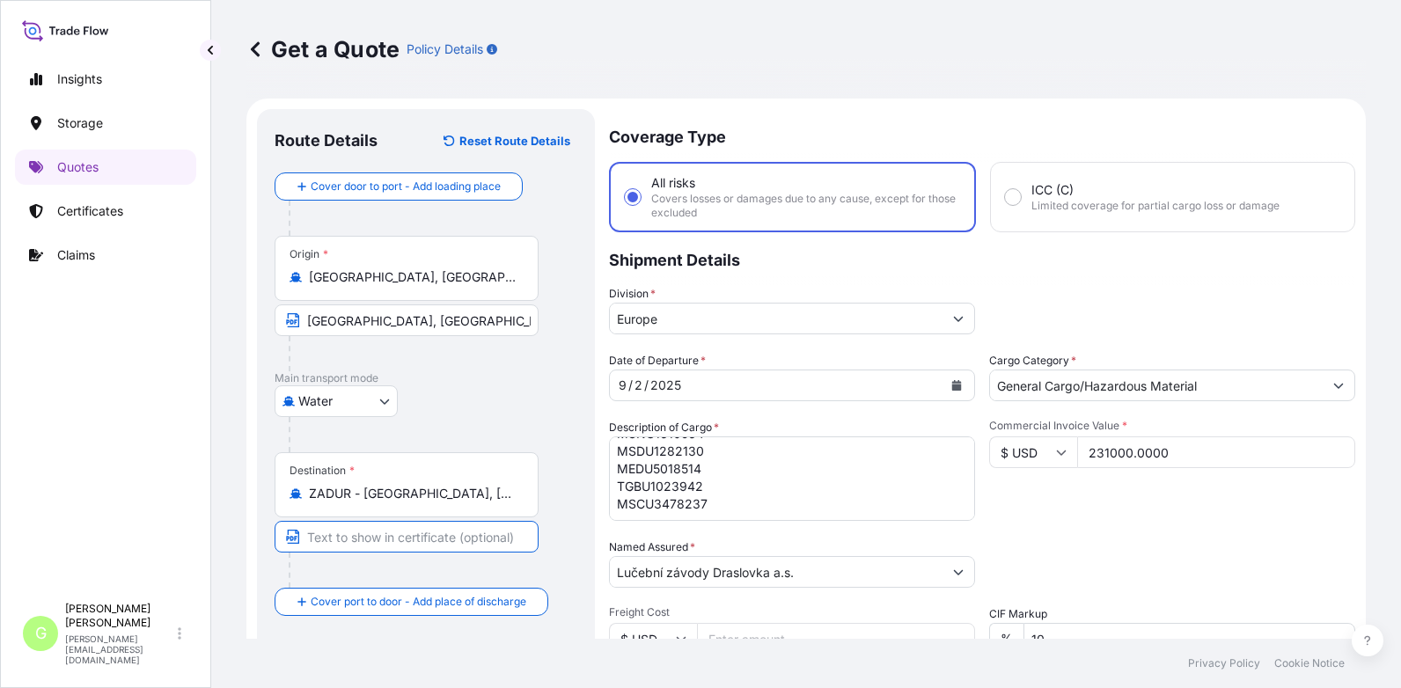
drag, startPoint x: 334, startPoint y: 543, endPoint x: 337, endPoint y: 531, distance: 11.7
click at [333, 543] on input "Text to appear on certificate" at bounding box center [407, 537] width 264 height 32
type input "[GEOGRAPHIC_DATA], [GEOGRAPHIC_DATA]"
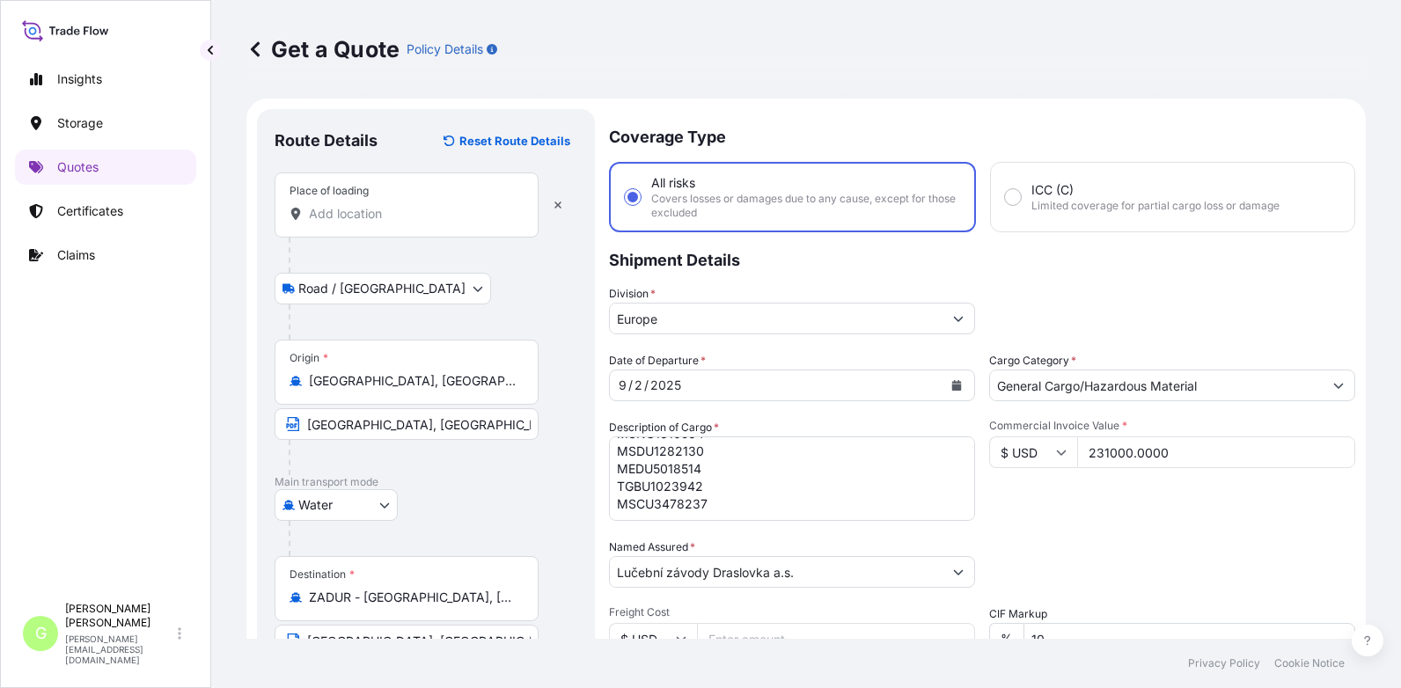
click at [354, 215] on input "Place of loading" at bounding box center [413, 214] width 208 height 18
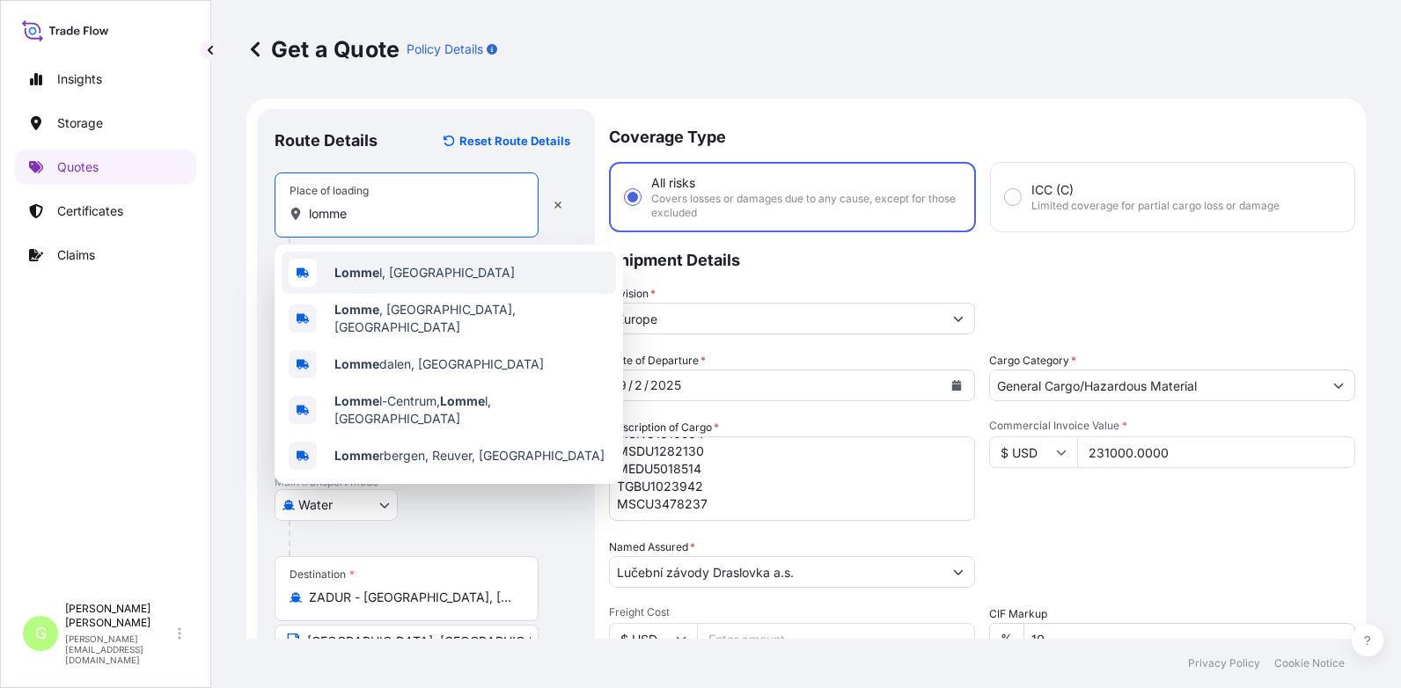
click at [383, 281] on span "Lomme l, [GEOGRAPHIC_DATA]" at bounding box center [424, 273] width 180 height 18
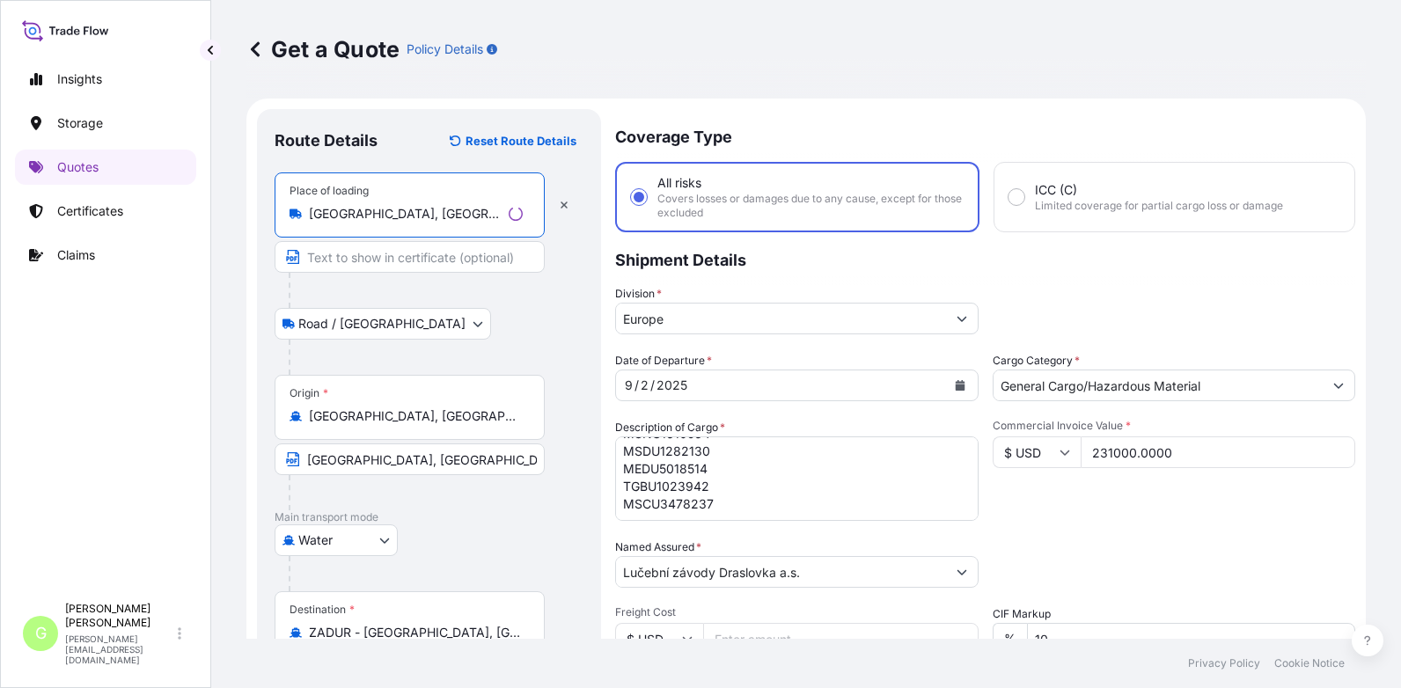
type input "[GEOGRAPHIC_DATA], [GEOGRAPHIC_DATA]"
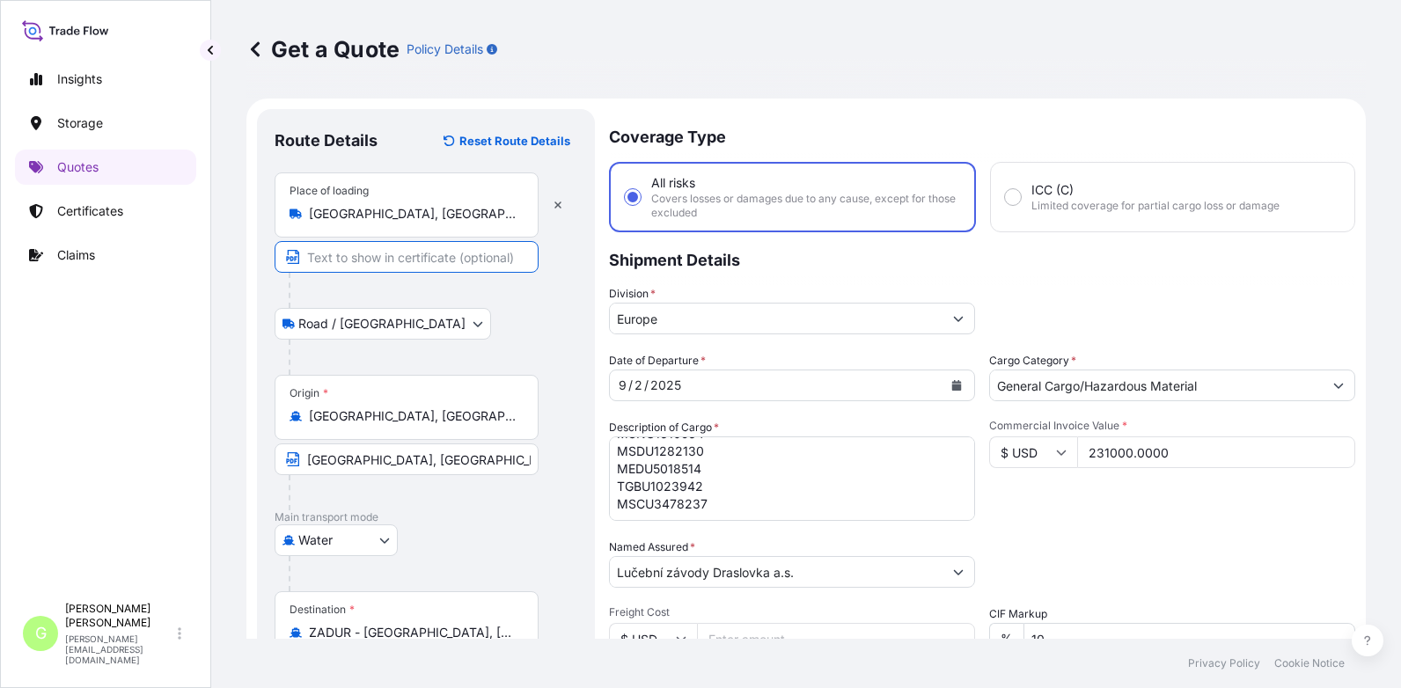
click at [351, 253] on input "Text to appear on certificate" at bounding box center [407, 257] width 264 height 32
type input "[GEOGRAPHIC_DATA], [GEOGRAPHIC_DATA]"
click at [144, 345] on div "Insights Storage Quotes Certificates Claims" at bounding box center [105, 320] width 181 height 548
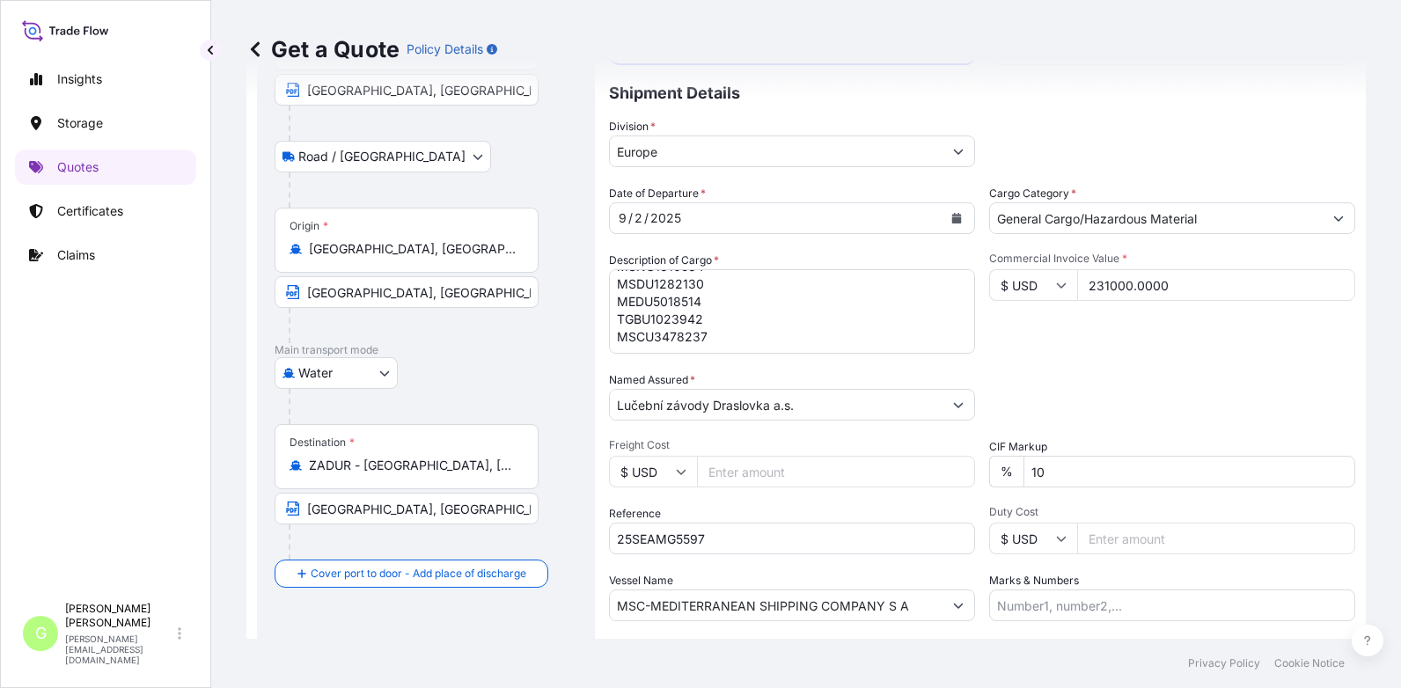
scroll to position [176, 0]
